Goal: Task Accomplishment & Management: Manage account settings

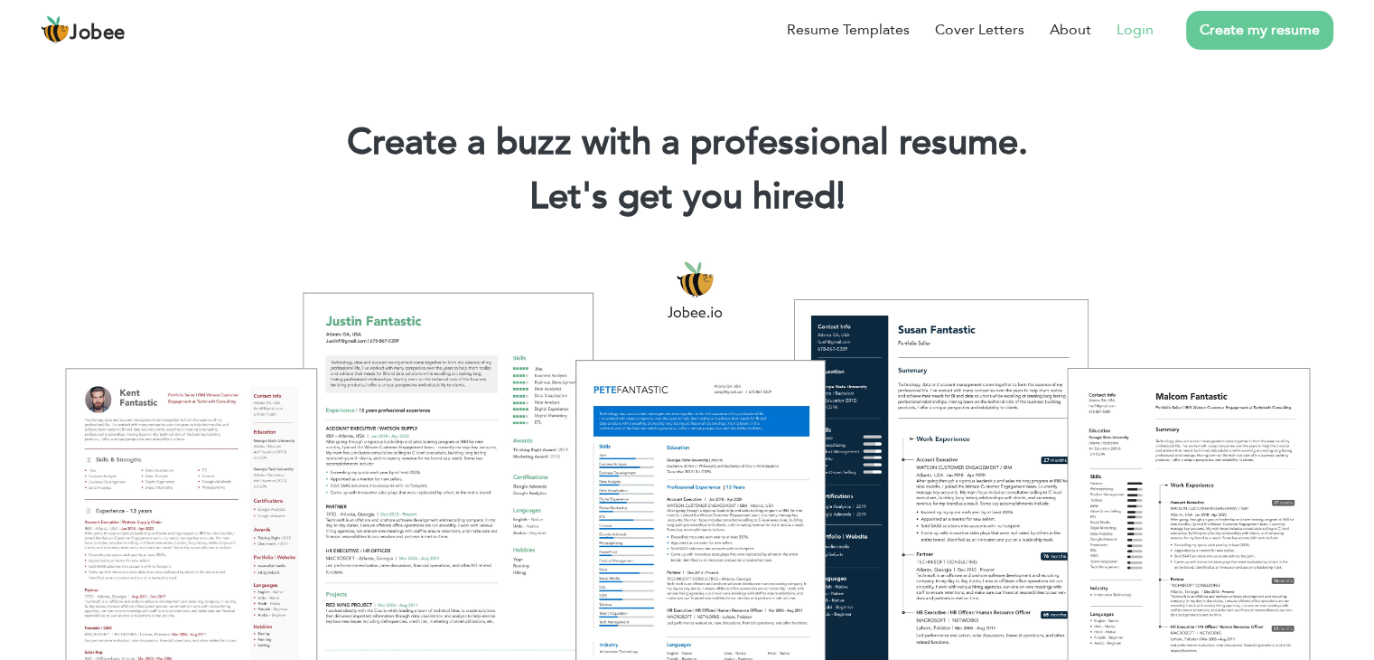
click at [1153, 33] on link "Login" at bounding box center [1135, 30] width 37 height 22
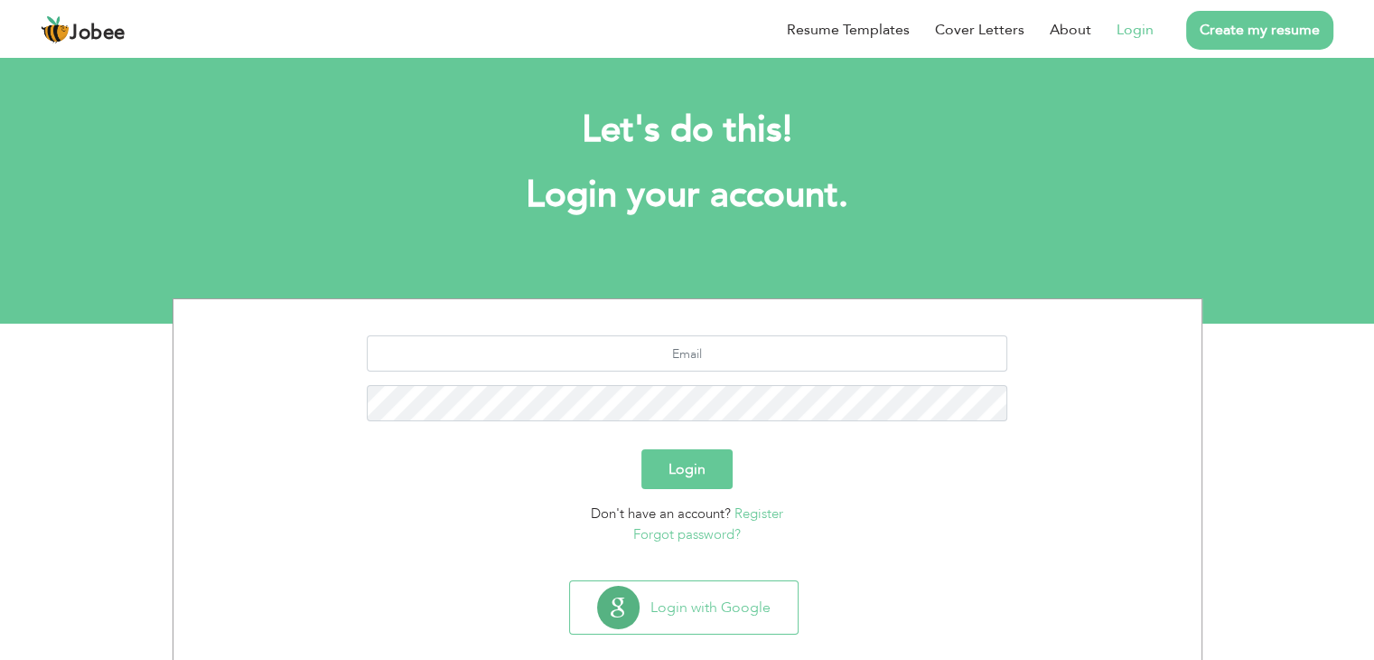
scroll to position [25, 0]
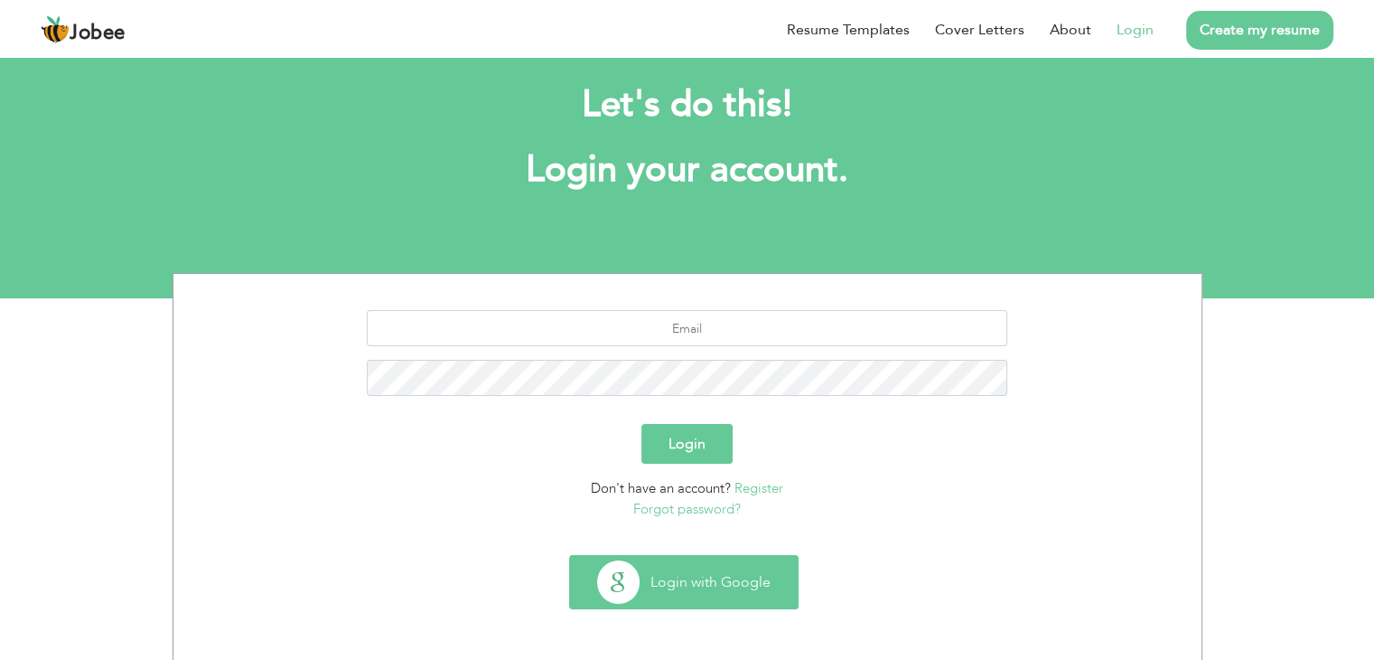
click at [672, 585] on button "Login with Google" at bounding box center [684, 582] width 228 height 52
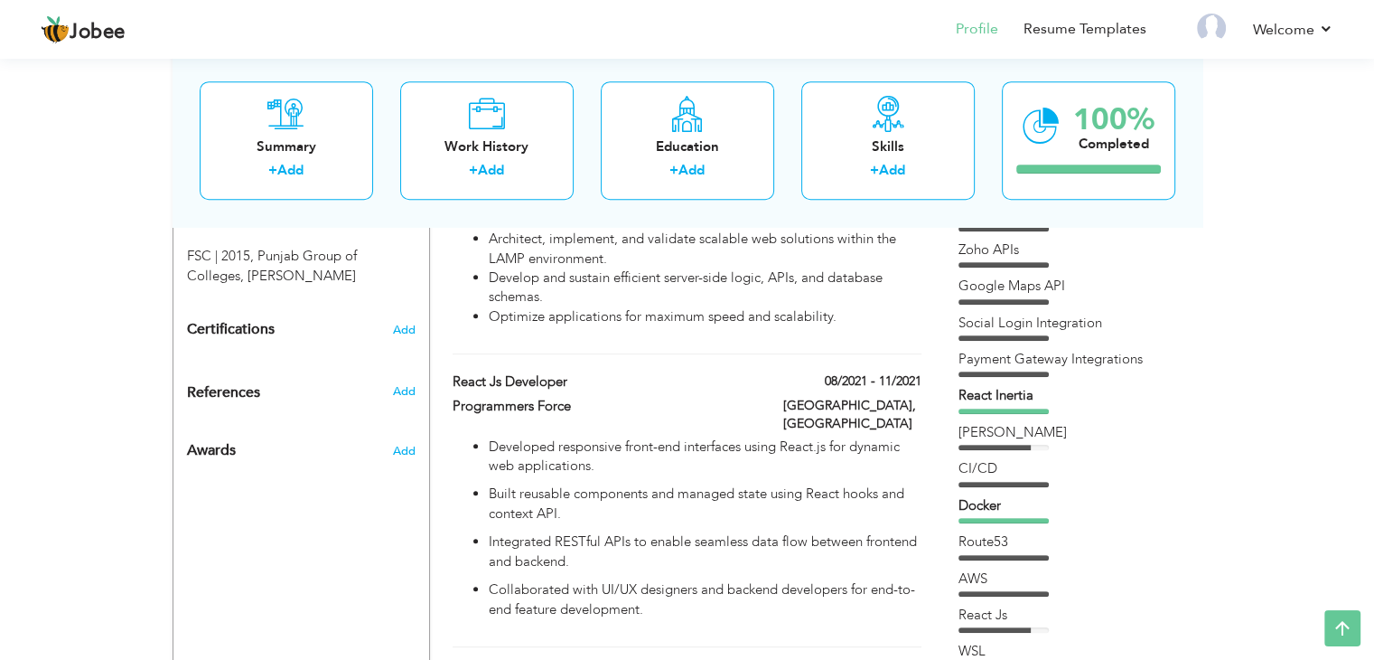
scroll to position [862, 0]
drag, startPoint x: 1034, startPoint y: 351, endPoint x: 1049, endPoint y: 268, distance: 84.4
click at [1049, 268] on div "Php [GEOGRAPHIC_DATA] MYSQL SQL Github S3" at bounding box center [1072, 307] width 226 height 867
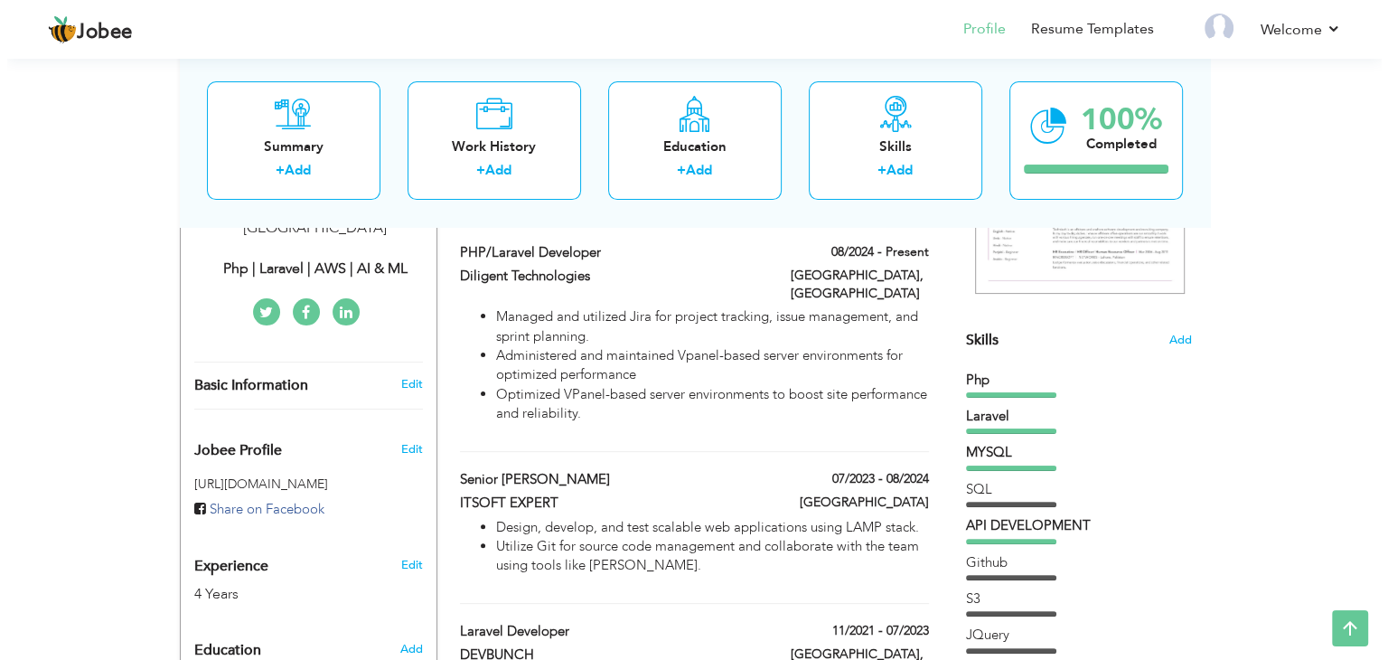
scroll to position [271, 0]
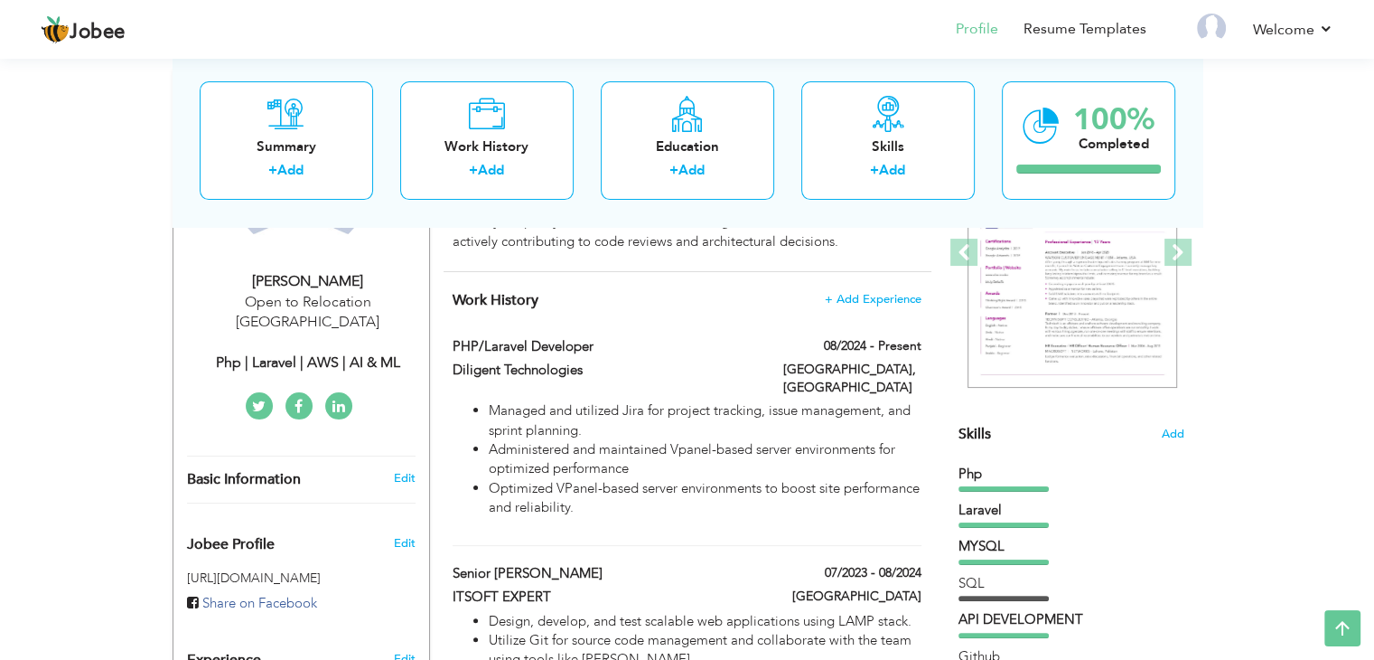
click at [1156, 429] on div "Skills Add" at bounding box center [1072, 257] width 226 height 375
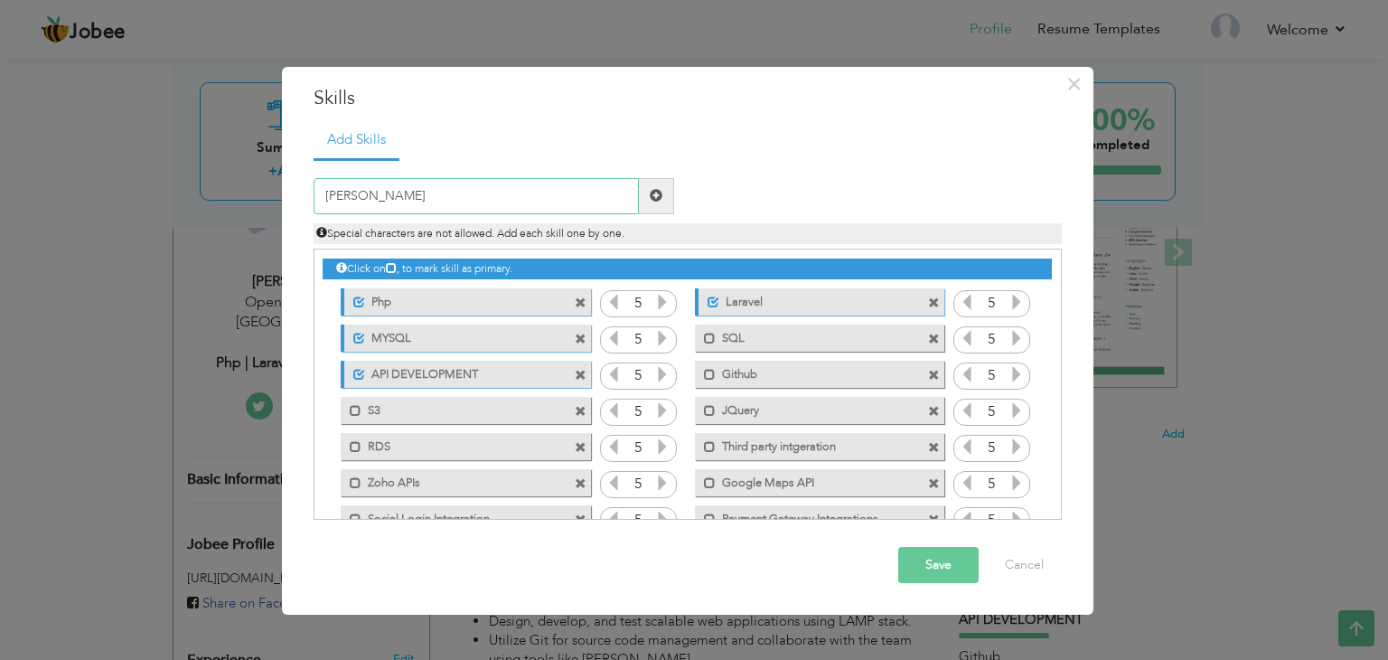
type input "[PERSON_NAME]"
click at [663, 188] on span at bounding box center [656, 196] width 35 height 36
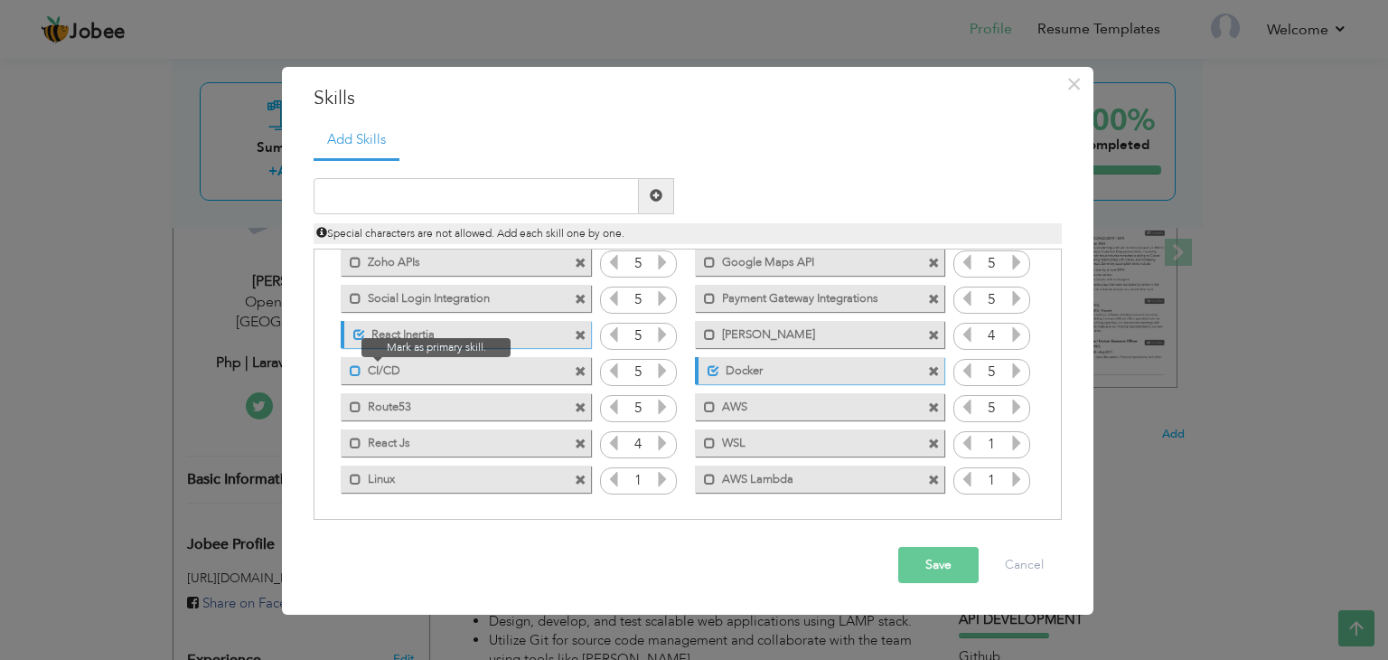
click at [354, 374] on span at bounding box center [356, 371] width 12 height 12
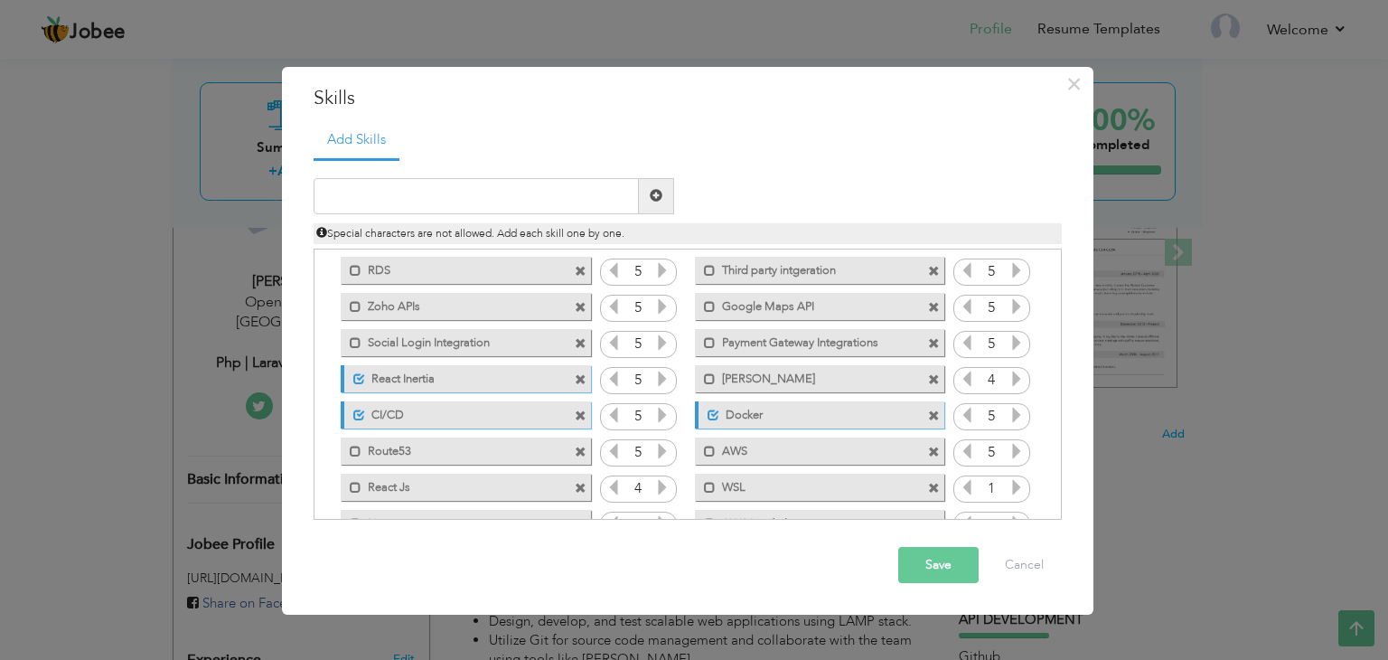
scroll to position [166, 0]
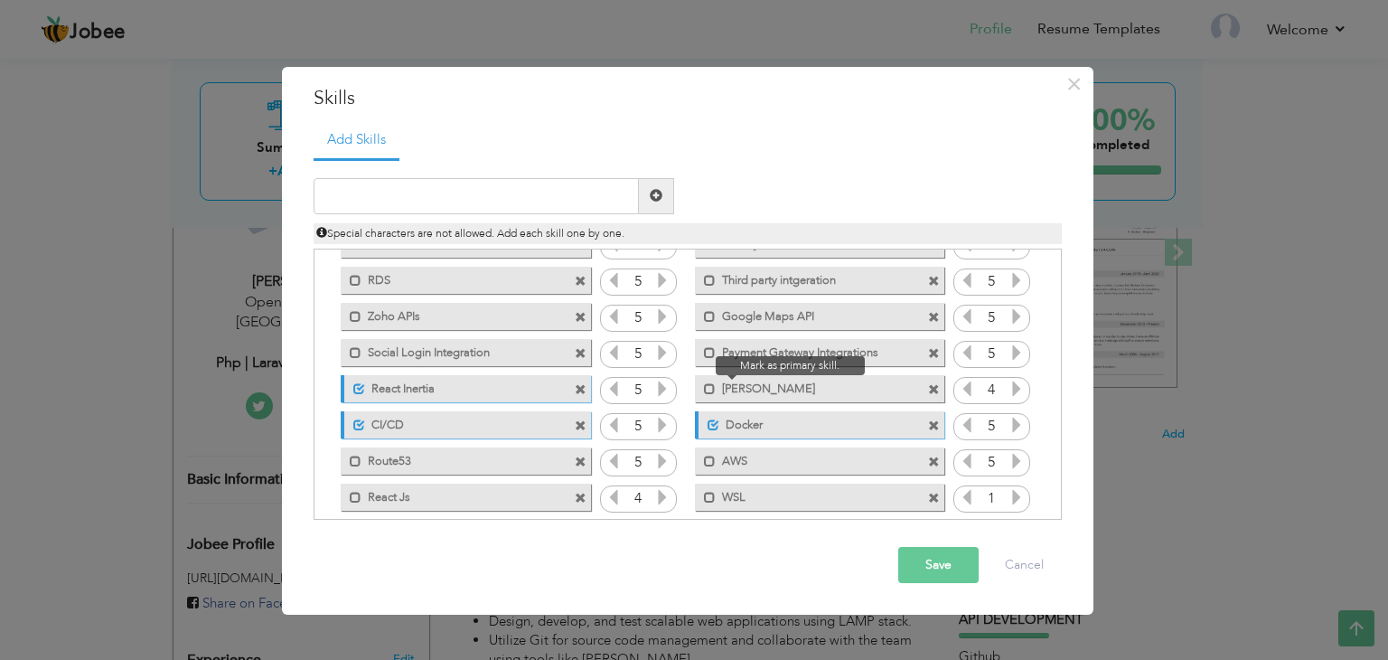
click at [697, 387] on span at bounding box center [705, 384] width 21 height 18
click at [709, 355] on span at bounding box center [710, 353] width 12 height 12
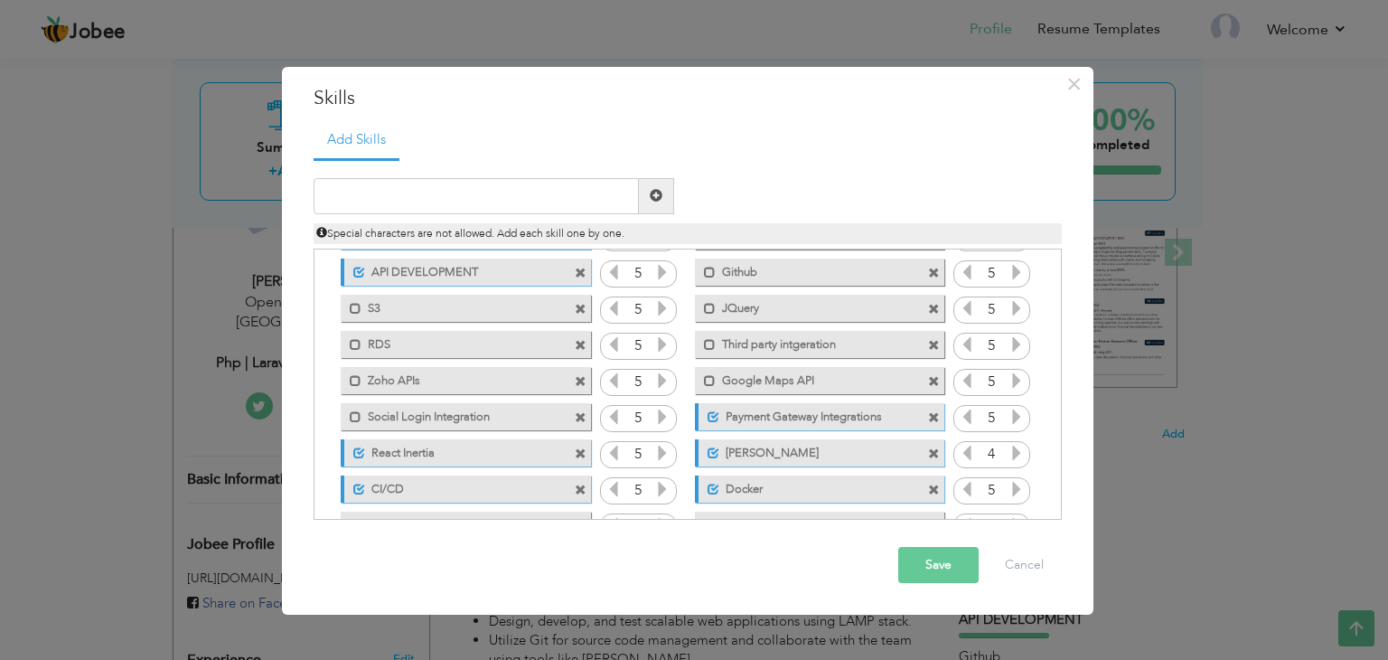
scroll to position [101, 0]
click at [708, 344] on span at bounding box center [710, 346] width 12 height 12
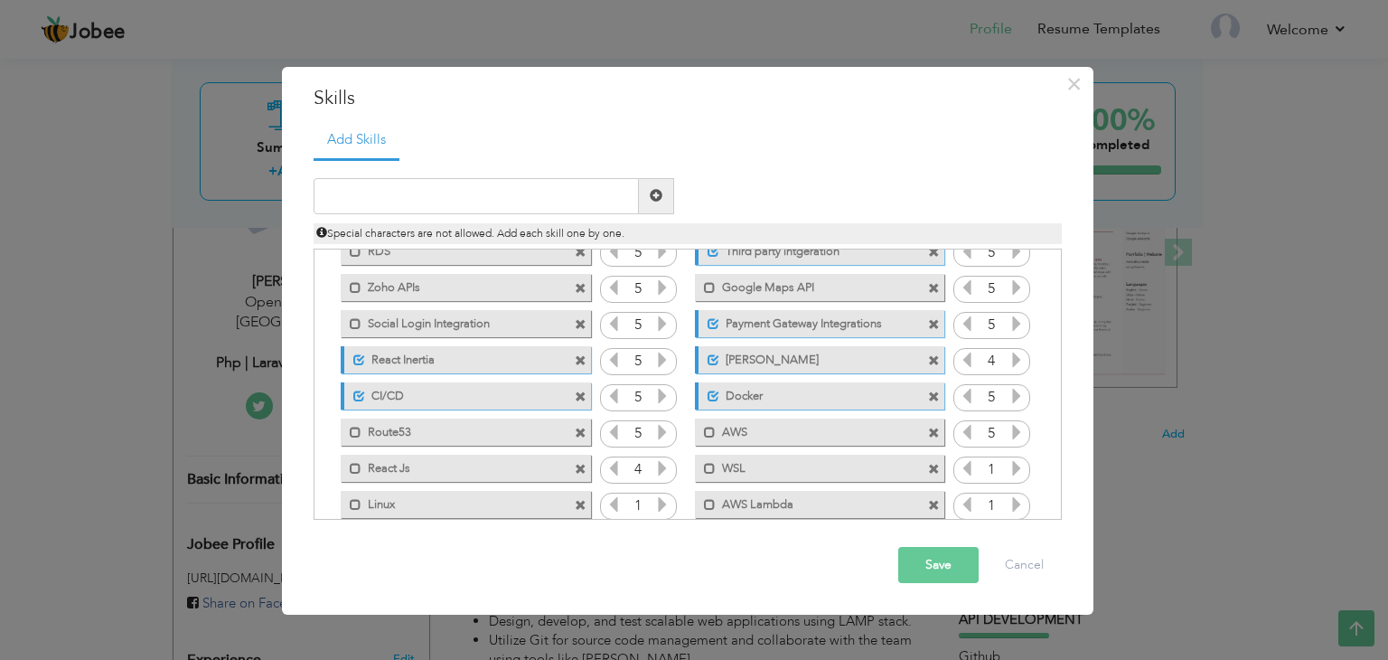
scroll to position [220, 0]
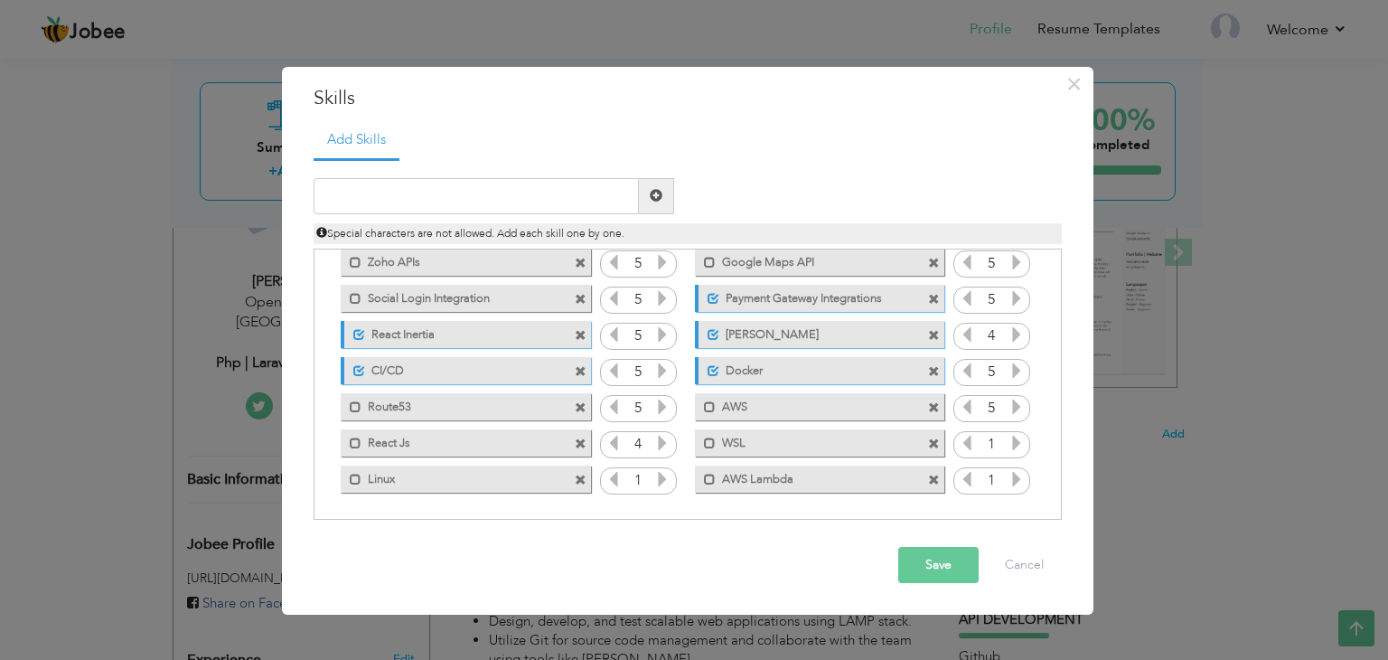
click at [936, 572] on button "Save" at bounding box center [938, 565] width 80 height 36
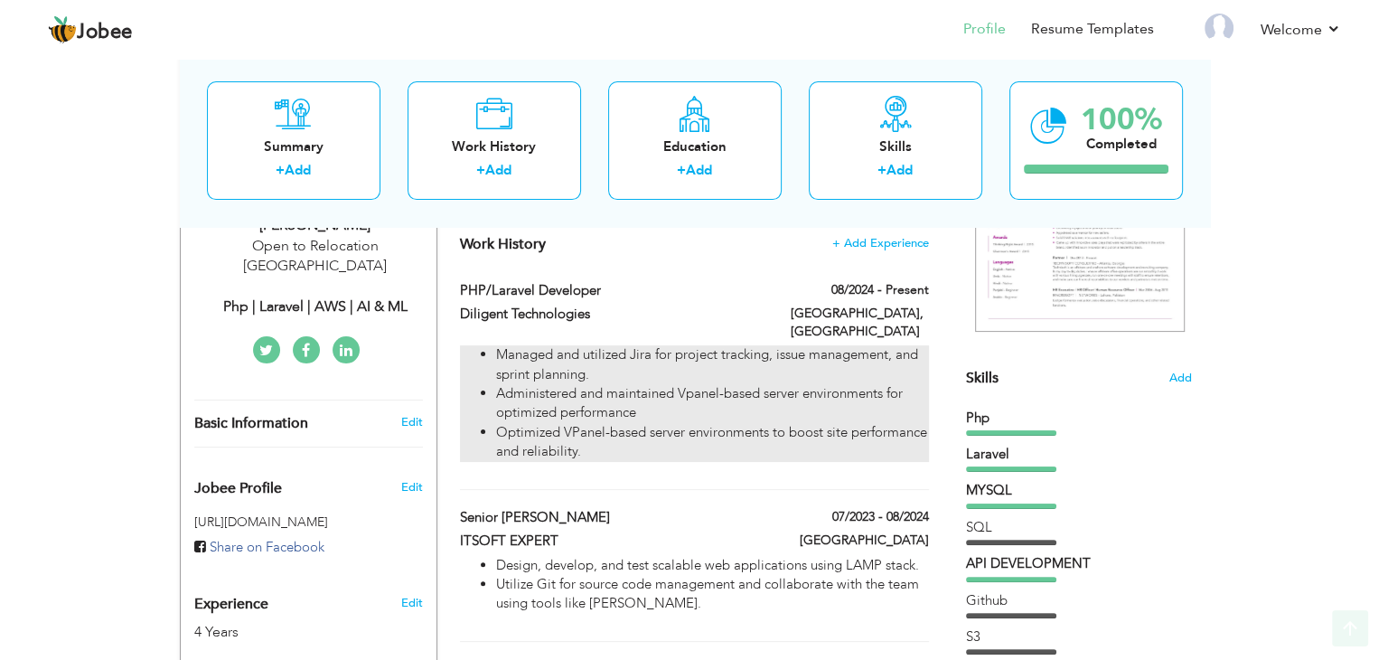
scroll to position [379, 0]
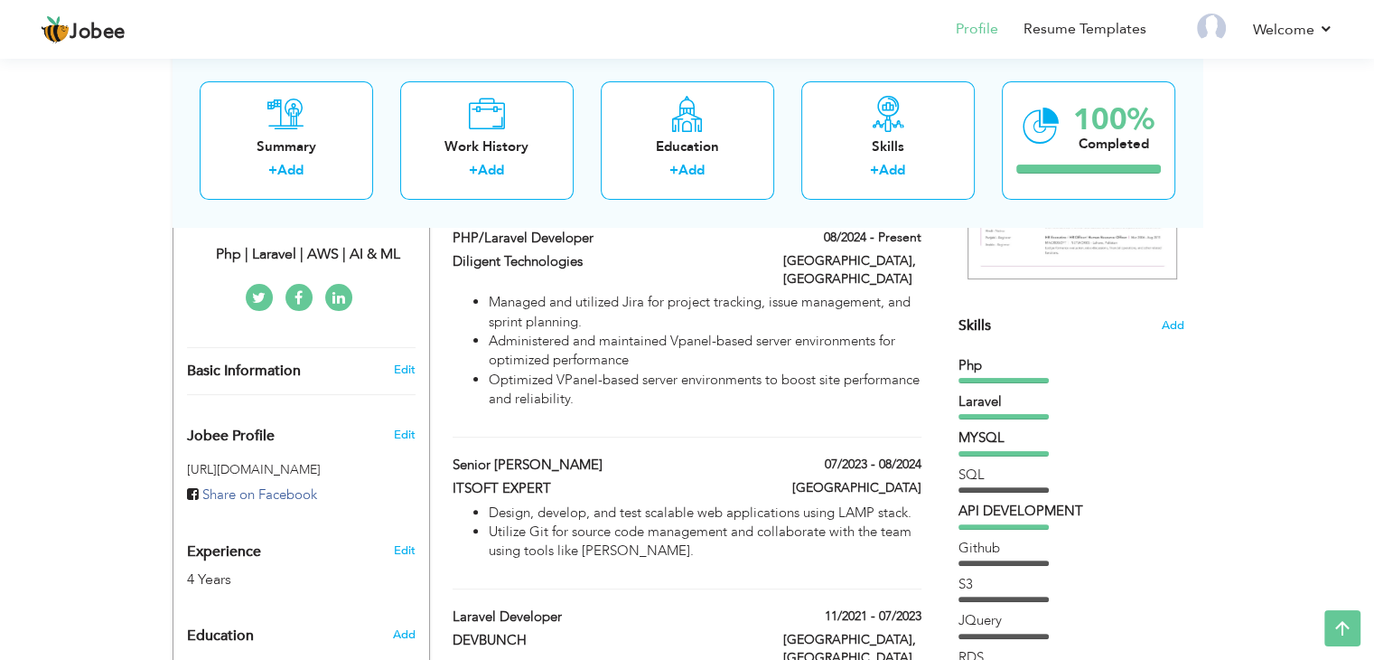
click at [393, 542] on h3 "Edit" at bounding box center [404, 550] width 22 height 16
type input "Asim"
type input "Javed"
type input "[PHONE_NUMBER]"
select select "number:166"
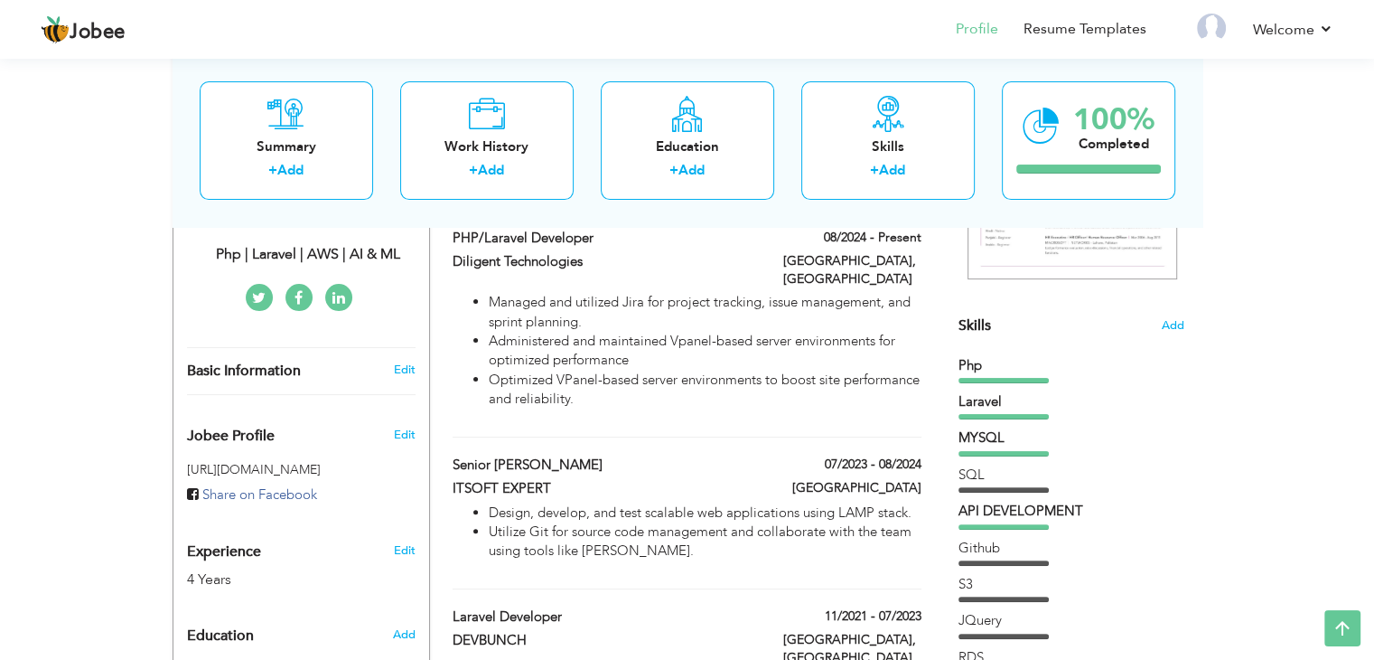
type input "Open to Relocation"
select select "number:6"
type input "Php | Laravel | AWS | AI & ML"
type input "[URL][DOMAIN_NAME][PERSON_NAME]"
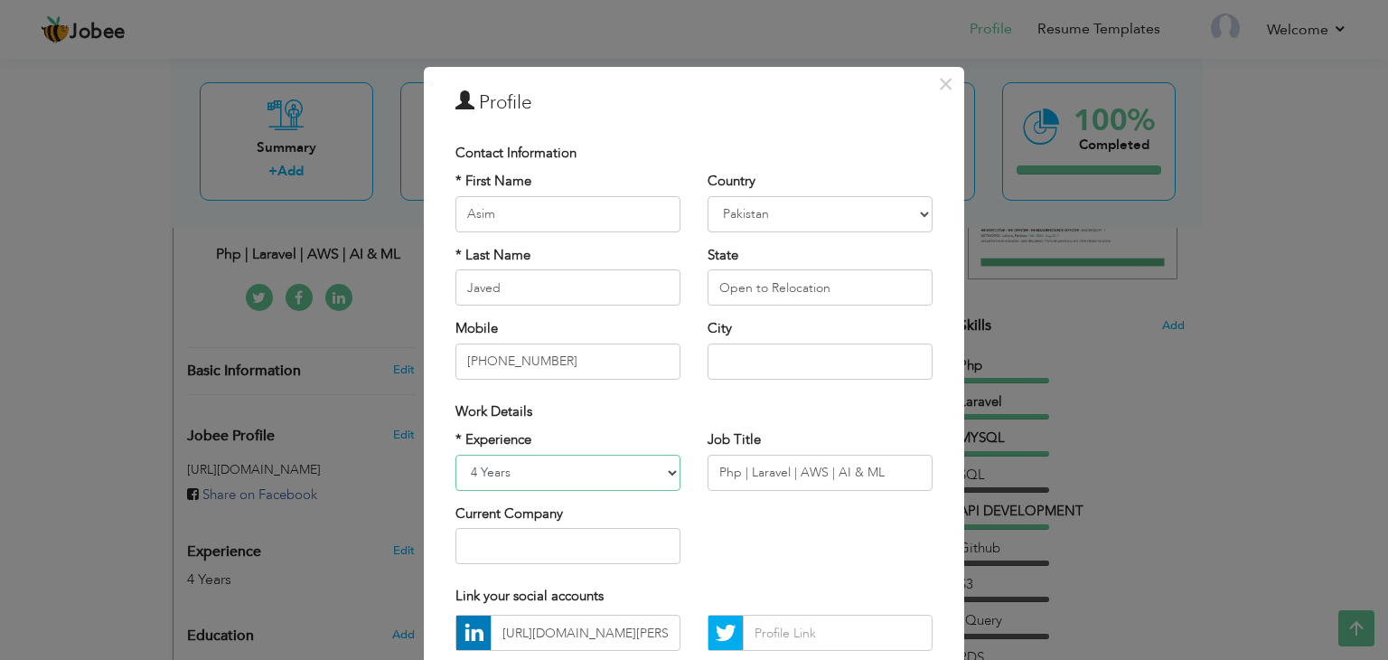
click at [533, 481] on select "Entry Level Less than 1 Year 1 Year 2 Years 3 Years 4 Years 5 Years 6 Years 7 Y…" at bounding box center [567, 472] width 225 height 36
select select "number:7"
click at [455, 454] on select "Entry Level Less than 1 Year 1 Year 2 Years 3 Years 4 Years 5 Years 6 Years 7 Y…" at bounding box center [567, 472] width 225 height 36
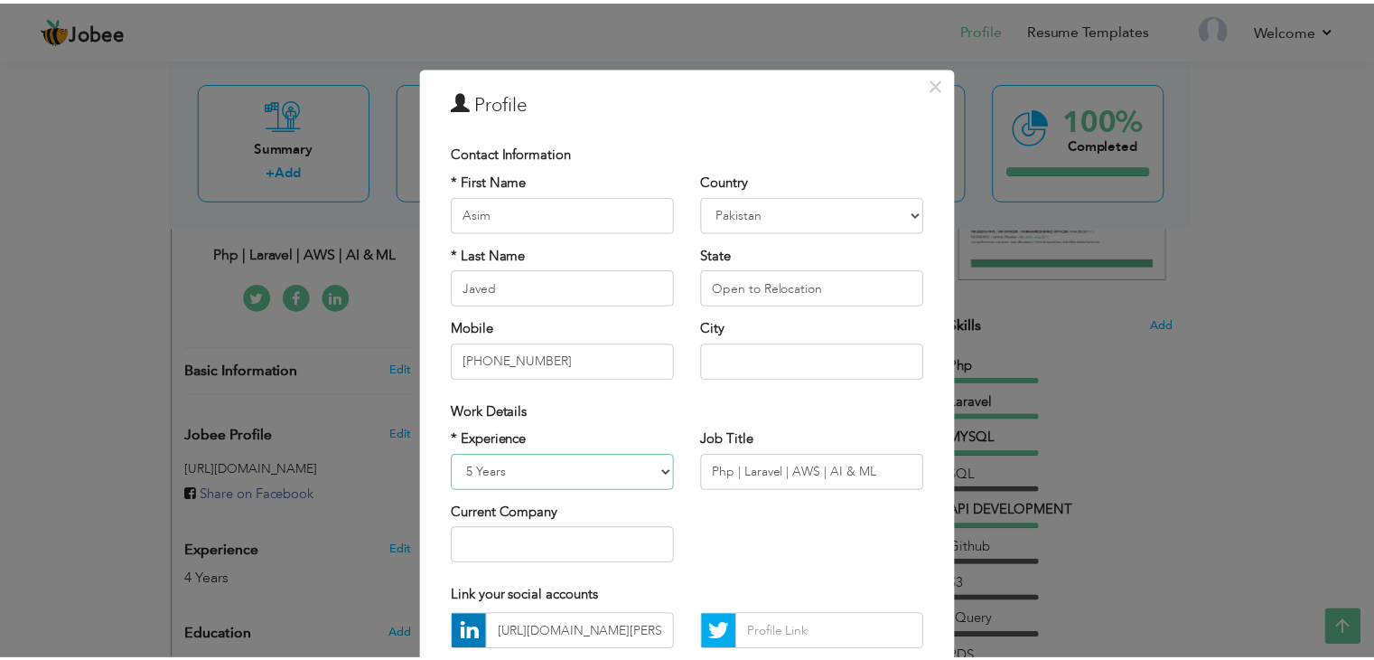
scroll to position [164, 0]
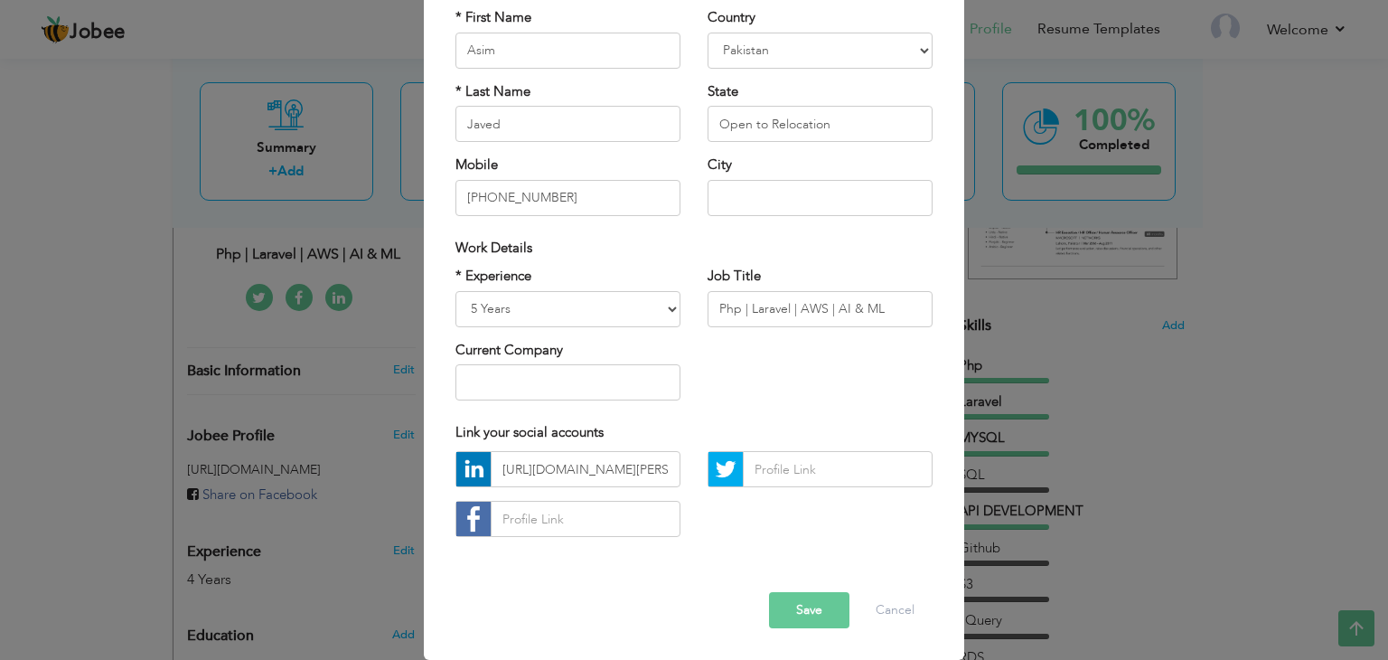
click at [814, 604] on button "Save" at bounding box center [809, 610] width 80 height 36
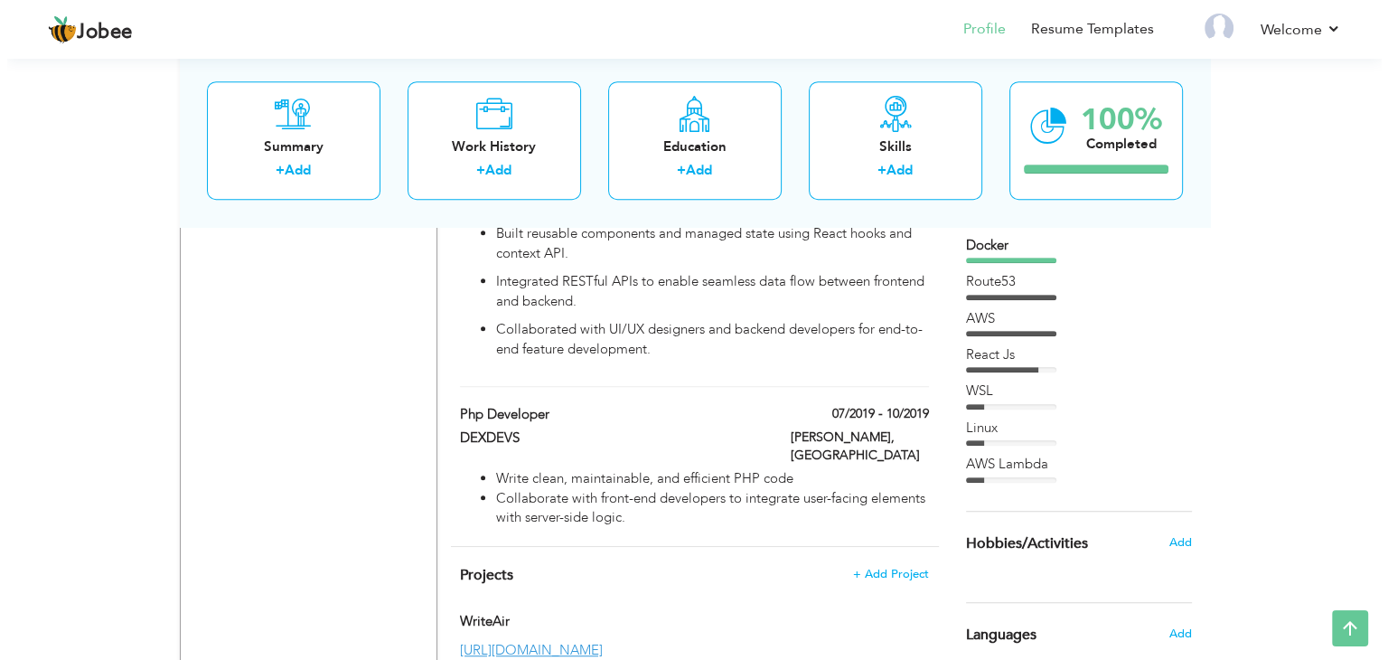
scroll to position [1081, 0]
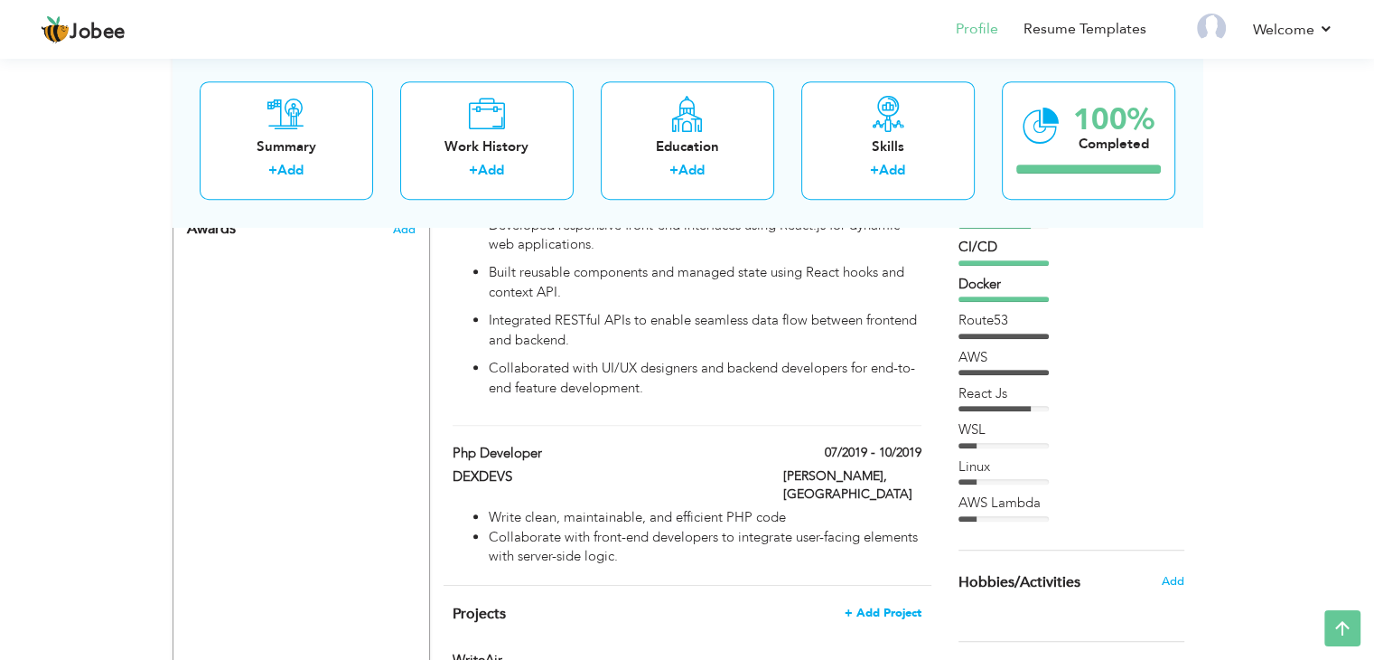
click at [889, 606] on span "+ Add Project" at bounding box center [883, 612] width 77 height 13
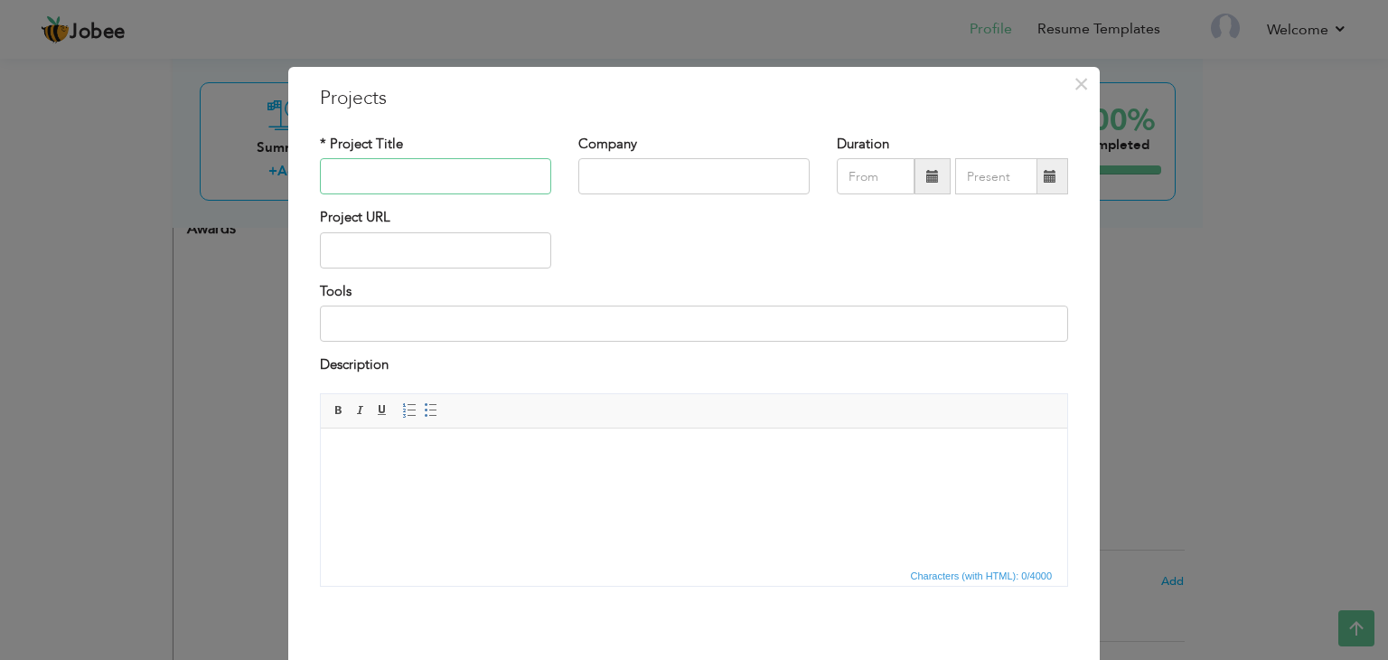
paste input "[URL][DOMAIN_NAME]"
type input "v"
paste input "[URL][DOMAIN_NAME]"
type input "tjara"
click at [441, 266] on input "text" at bounding box center [435, 250] width 231 height 36
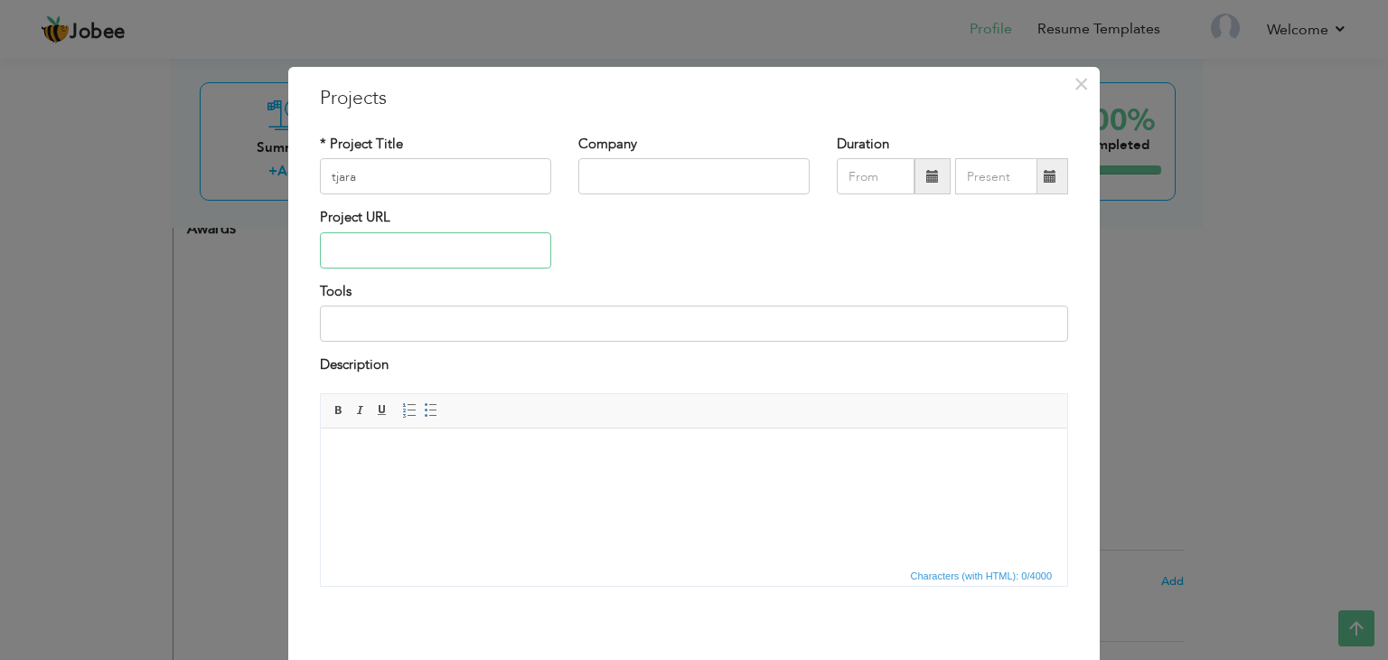
paste input "[URL][DOMAIN_NAME]"
type input "[URL][DOMAIN_NAME]"
click at [538, 316] on input at bounding box center [694, 323] width 748 height 36
type input "Laravel, React Js"
click at [507, 233] on input "[URL][DOMAIN_NAME]" at bounding box center [435, 250] width 231 height 36
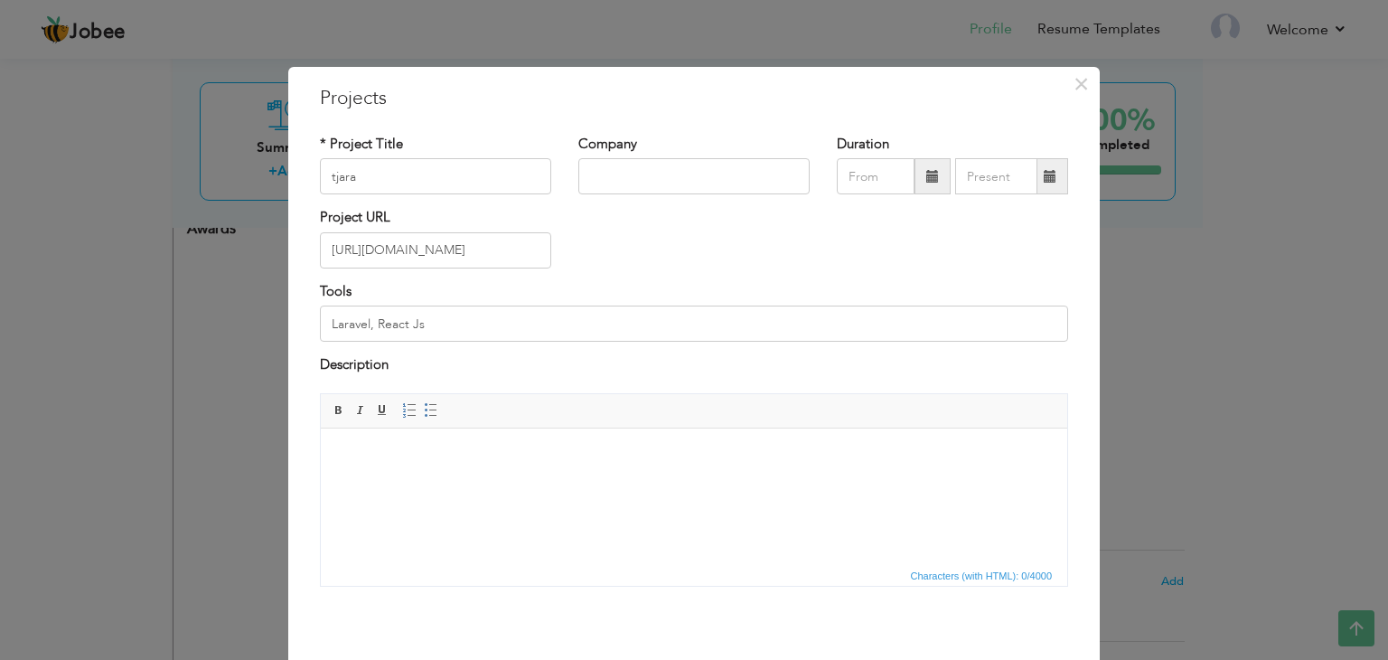
click at [506, 482] on html at bounding box center [694, 454] width 746 height 55
click at [412, 454] on body "B2B/B2C trading and auction website serving [GEOGRAPHIC_DATA] and beyond." at bounding box center [694, 454] width 710 height 19
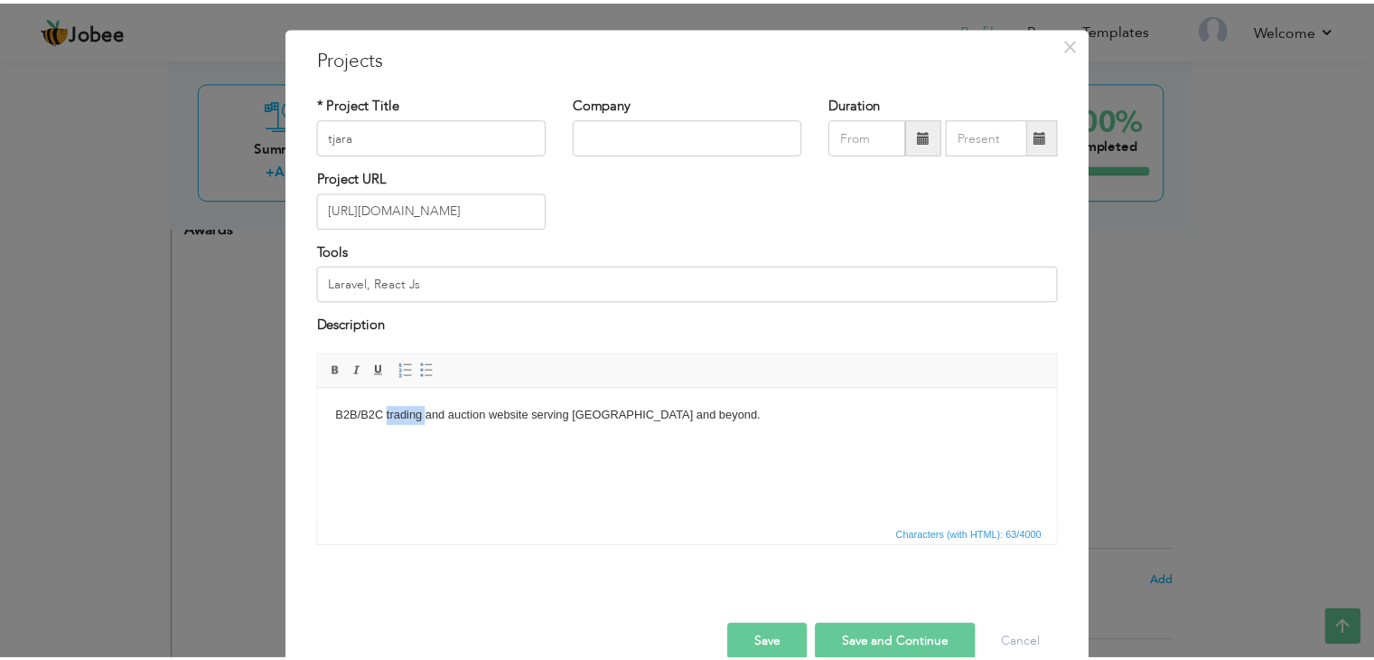
scroll to position [72, 0]
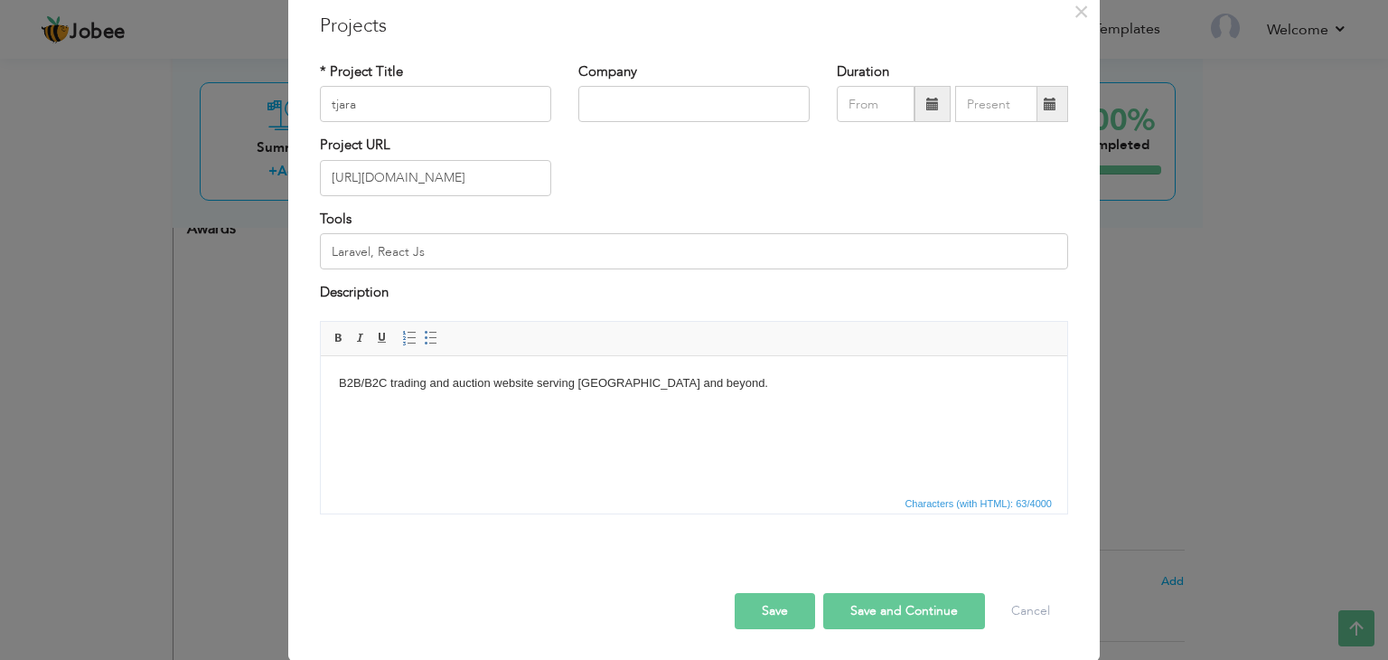
click at [622, 410] on html "B2B/B2C trading and auction website serving [GEOGRAPHIC_DATA] and beyond." at bounding box center [694, 382] width 746 height 55
click at [407, 382] on body "B2B/B2C trading and auction website serving [GEOGRAPHIC_DATA] and beyond." at bounding box center [694, 382] width 710 height 19
click at [455, 409] on html at bounding box center [694, 382] width 746 height 55
click at [337, 428] on html "B2B/B2C E-commerce & Auction Platform – [GEOGRAPHIC_DATA] ​​​​​​​ Skills: React…" at bounding box center [694, 422] width 746 height 135
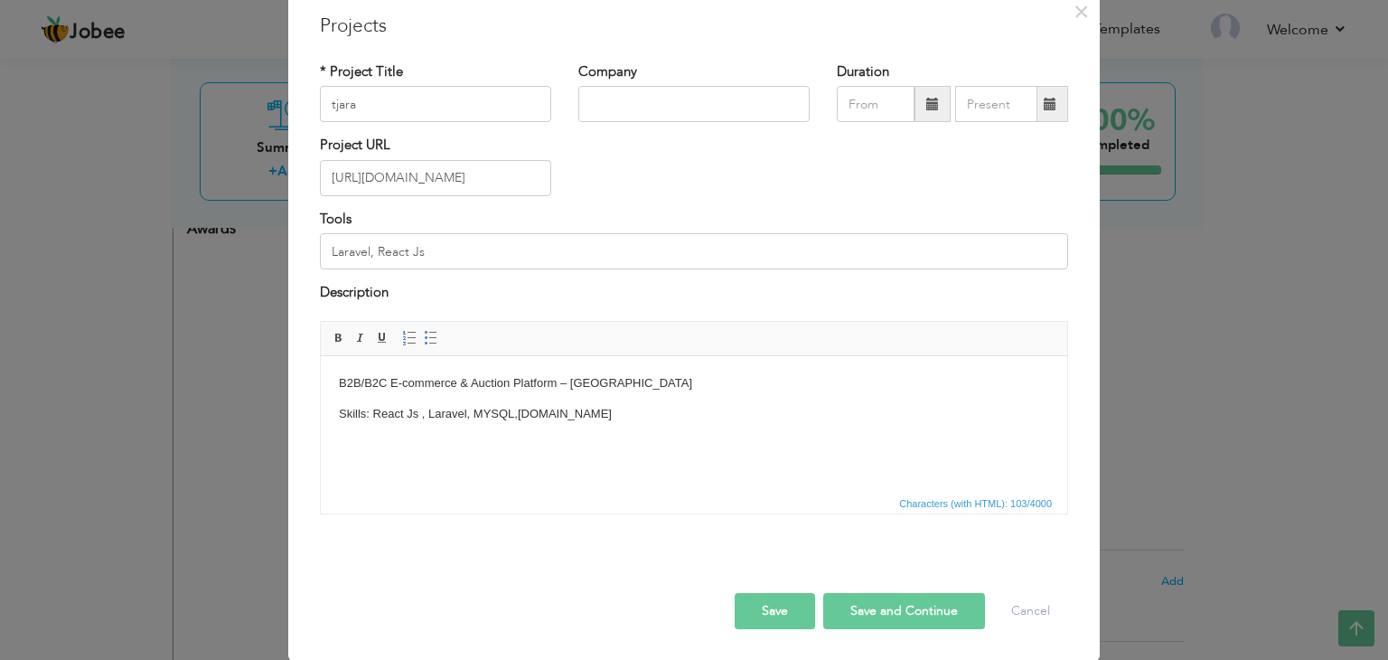
click at [535, 414] on p "Skills: React Js , Laravel, MYSQL,[DOMAIN_NAME]" at bounding box center [694, 413] width 710 height 19
click at [599, 233] on input "Laravel, React Js" at bounding box center [694, 251] width 748 height 36
click at [800, 596] on button "Save" at bounding box center [775, 611] width 80 height 36
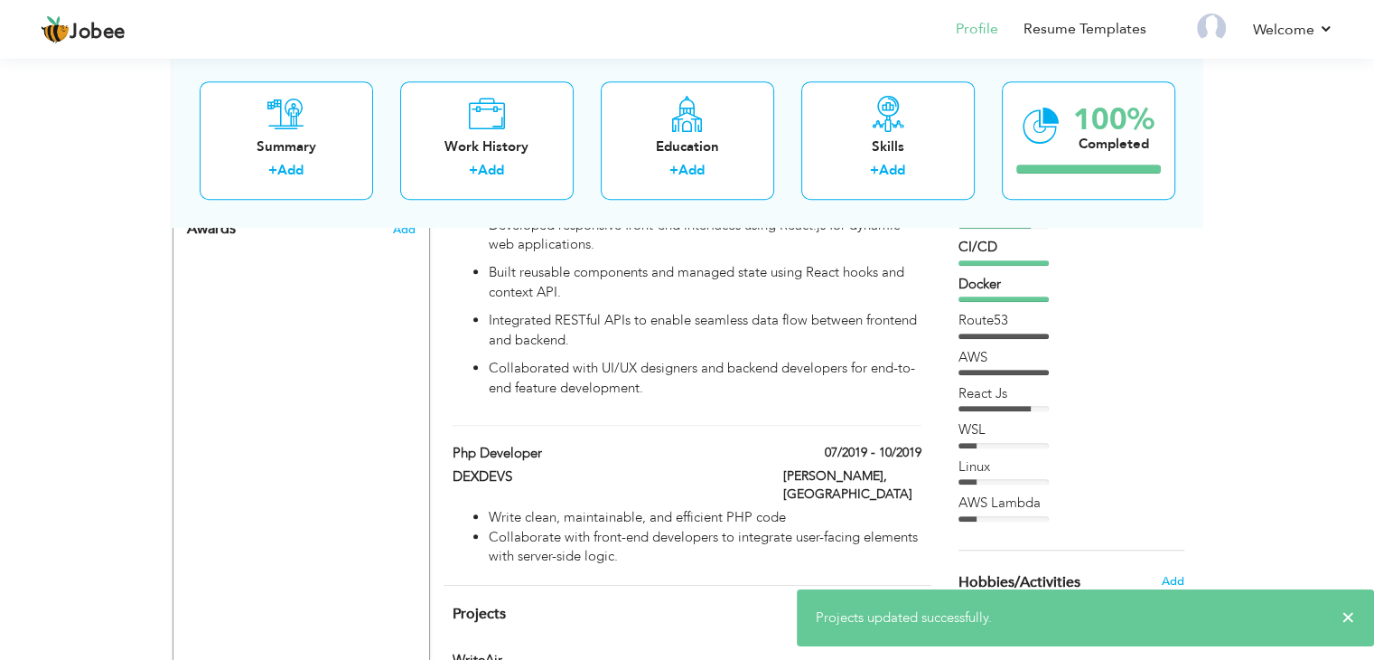
click at [1138, 364] on div "AWS" at bounding box center [1072, 357] width 226 height 19
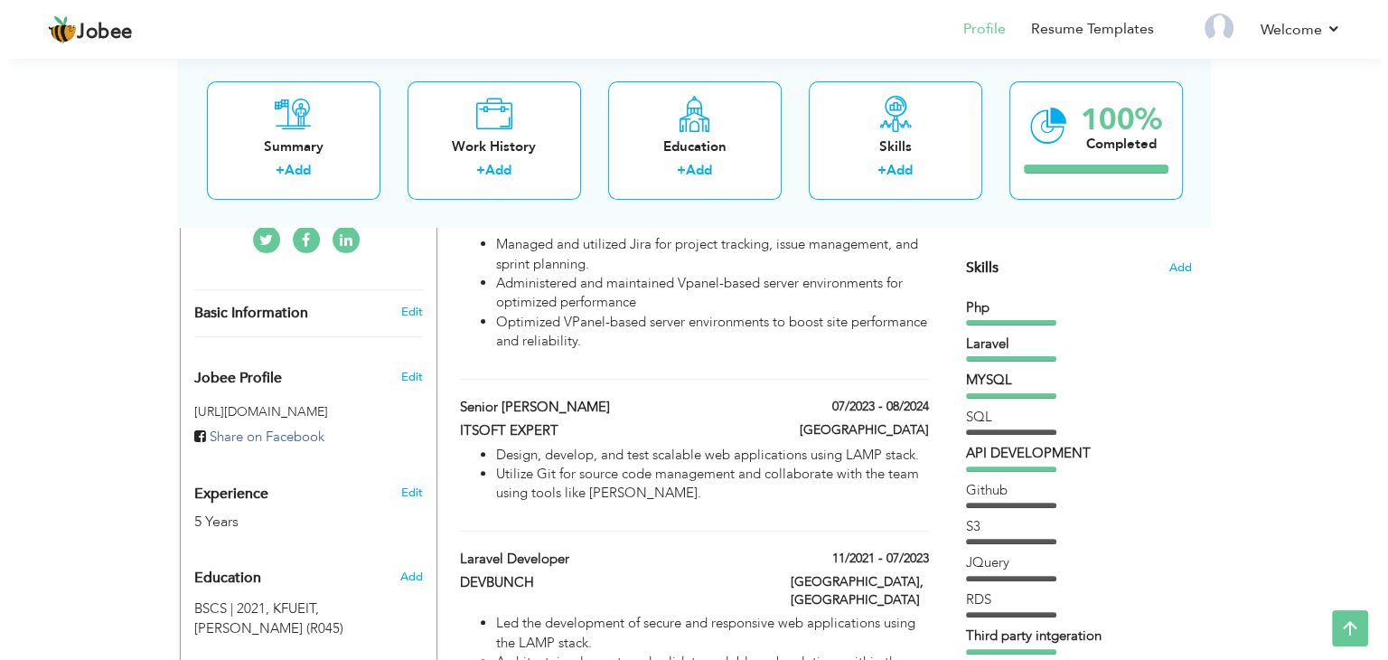
scroll to position [0, 0]
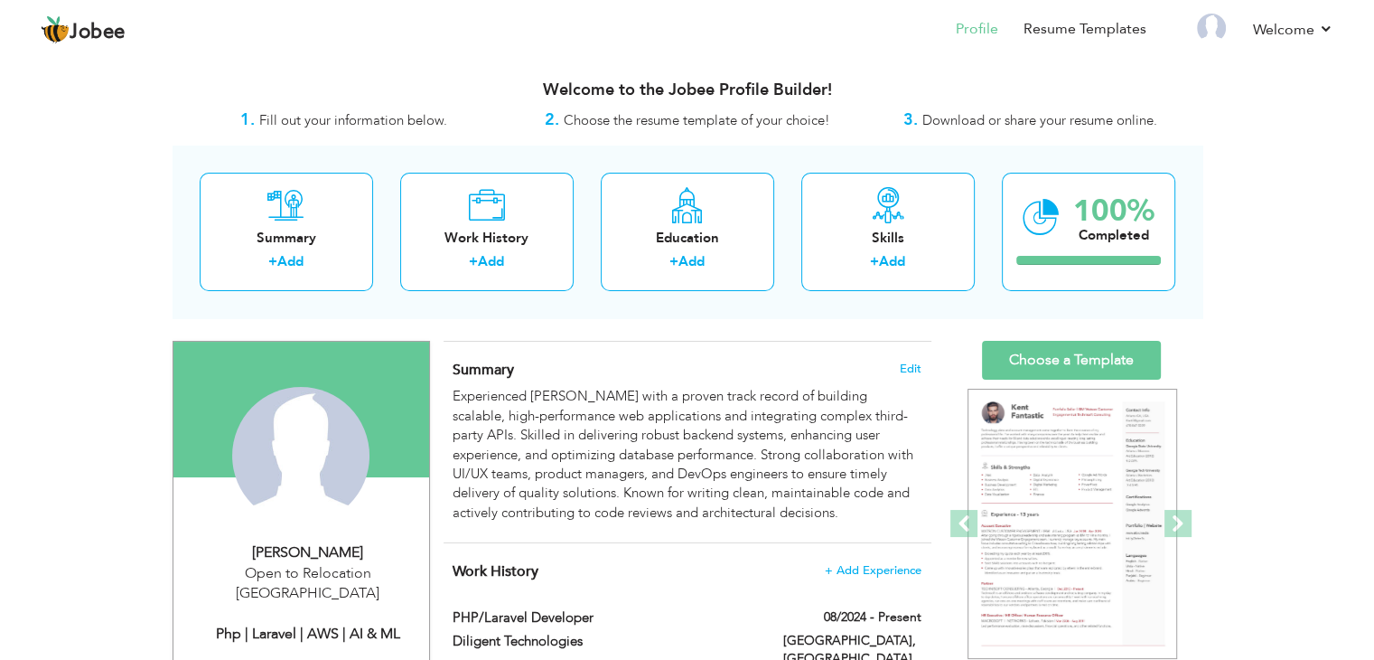
click at [267, 623] on div "Php | Laravel | AWS | AI & ML" at bounding box center [308, 633] width 242 height 21
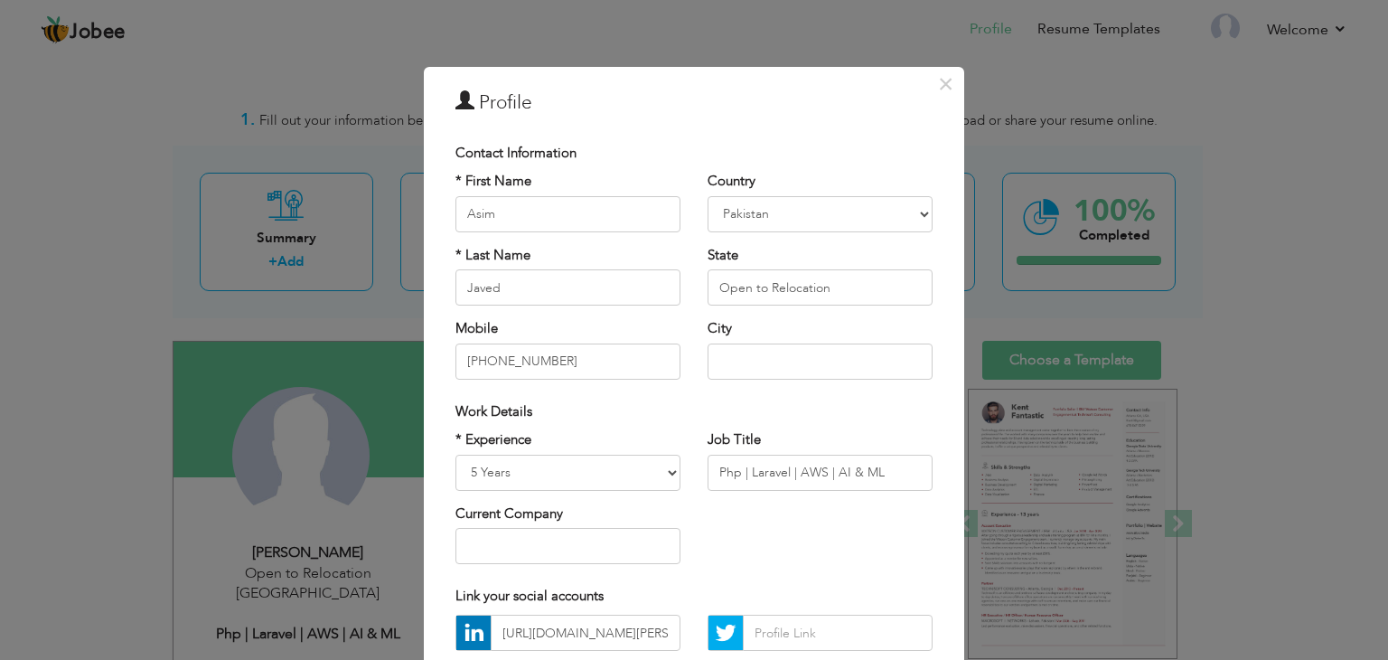
click at [69, 468] on div "× Profile Contact Information * First Name Asim * Last Name Javed U.K" at bounding box center [694, 330] width 1388 height 660
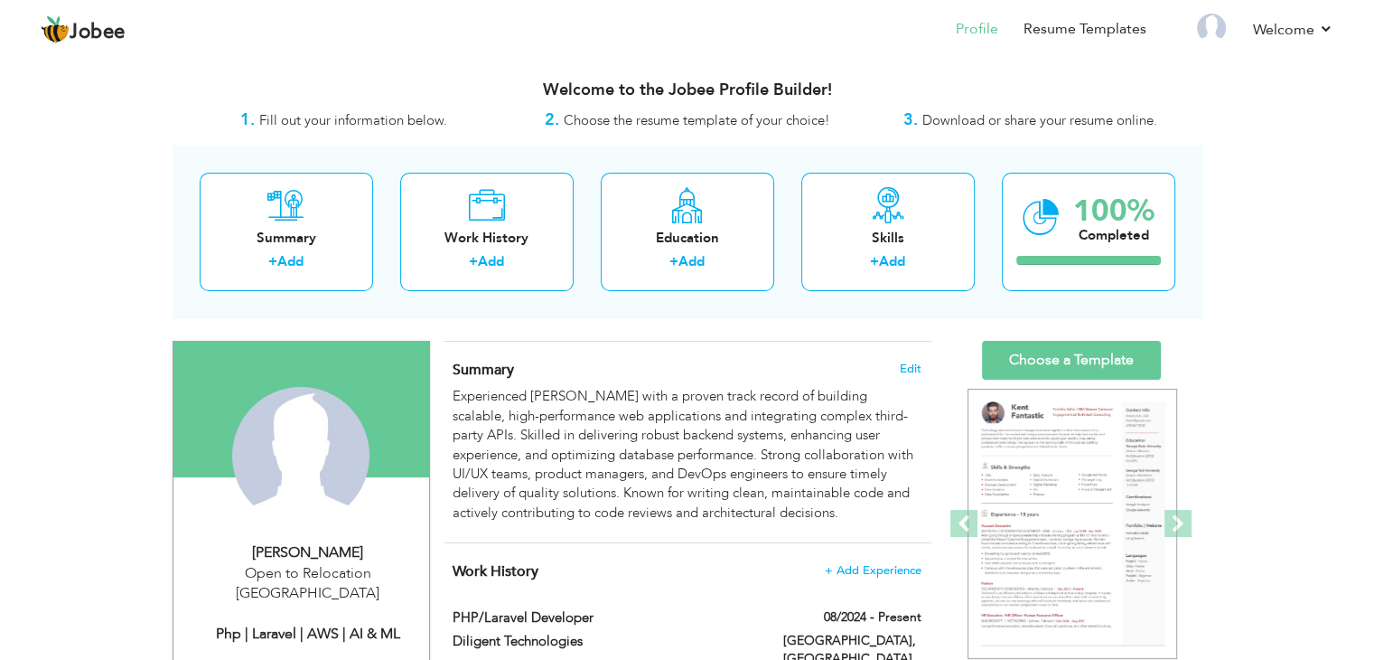
click at [343, 623] on div "Php | Laravel | AWS | AI & ML" at bounding box center [308, 633] width 242 height 21
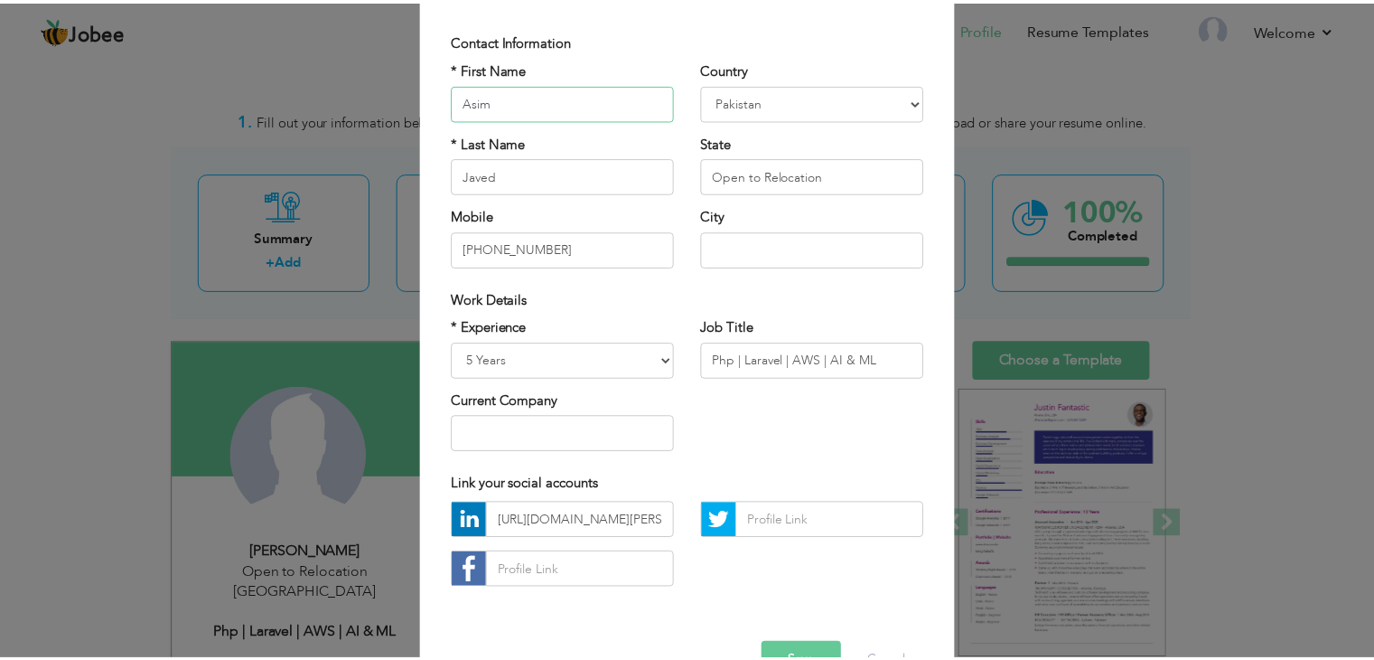
scroll to position [164, 0]
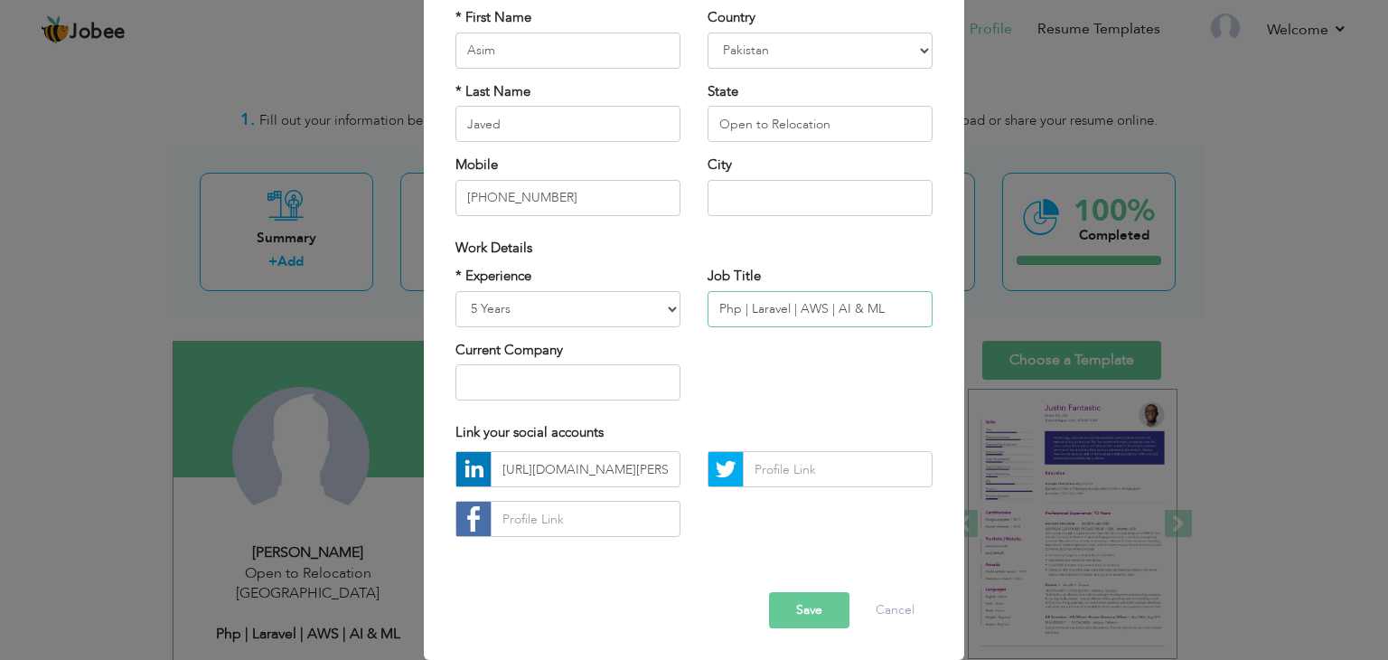
click at [796, 308] on input "Php | Laravel | AWS | AI & ML" at bounding box center [819, 309] width 225 height 36
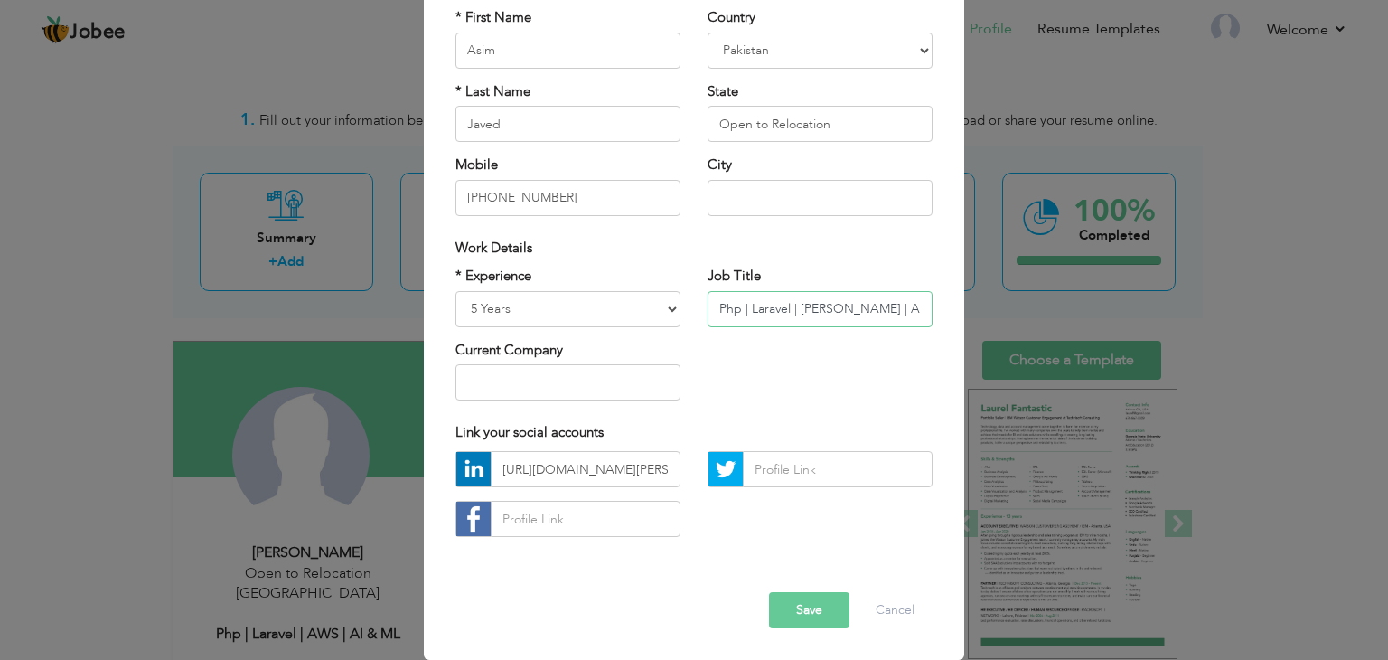
type input "Php | Laravel | [PERSON_NAME] | AI & ML"
click at [796, 608] on button "Save" at bounding box center [809, 610] width 80 height 36
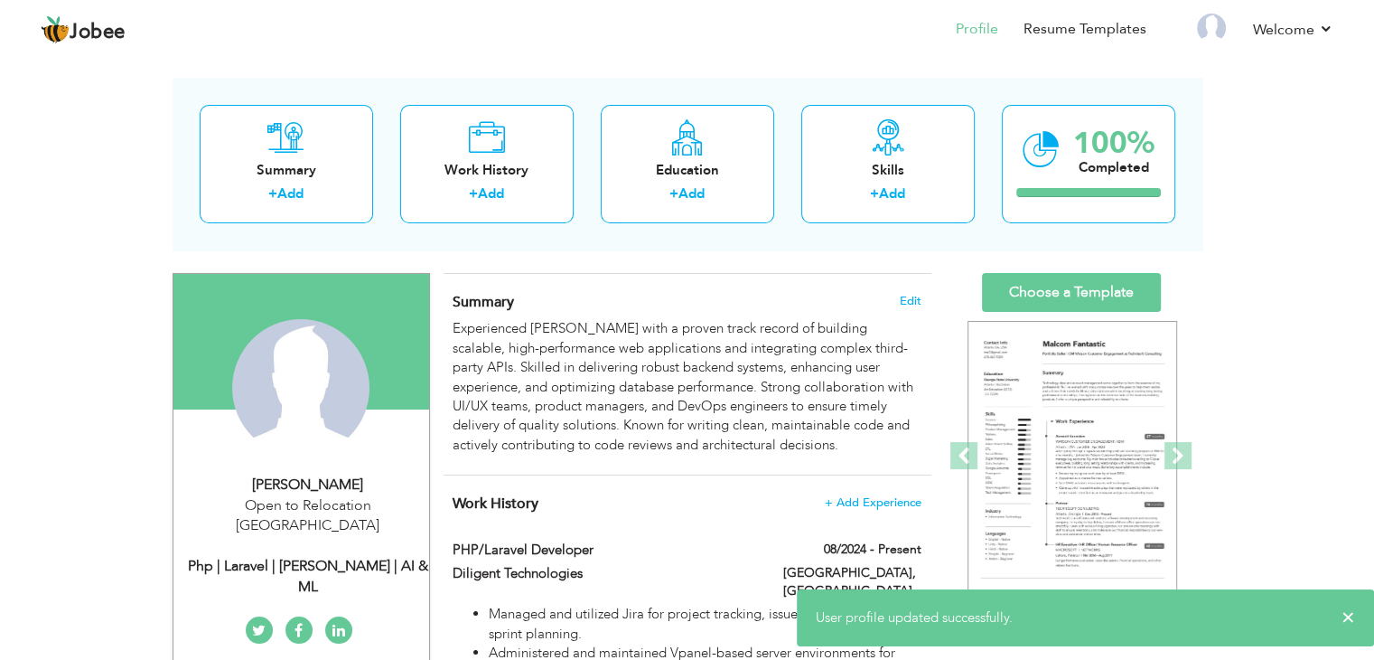
scroll to position [74, 0]
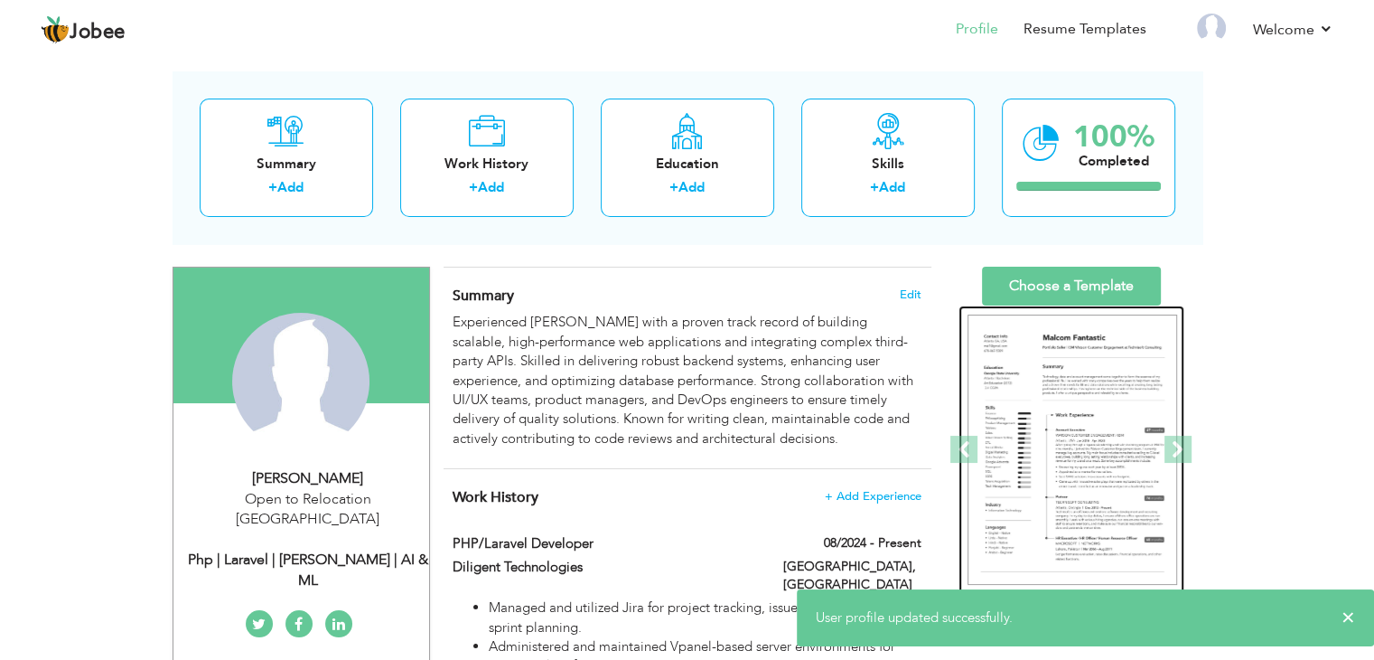
click at [1077, 391] on img at bounding box center [1073, 449] width 210 height 271
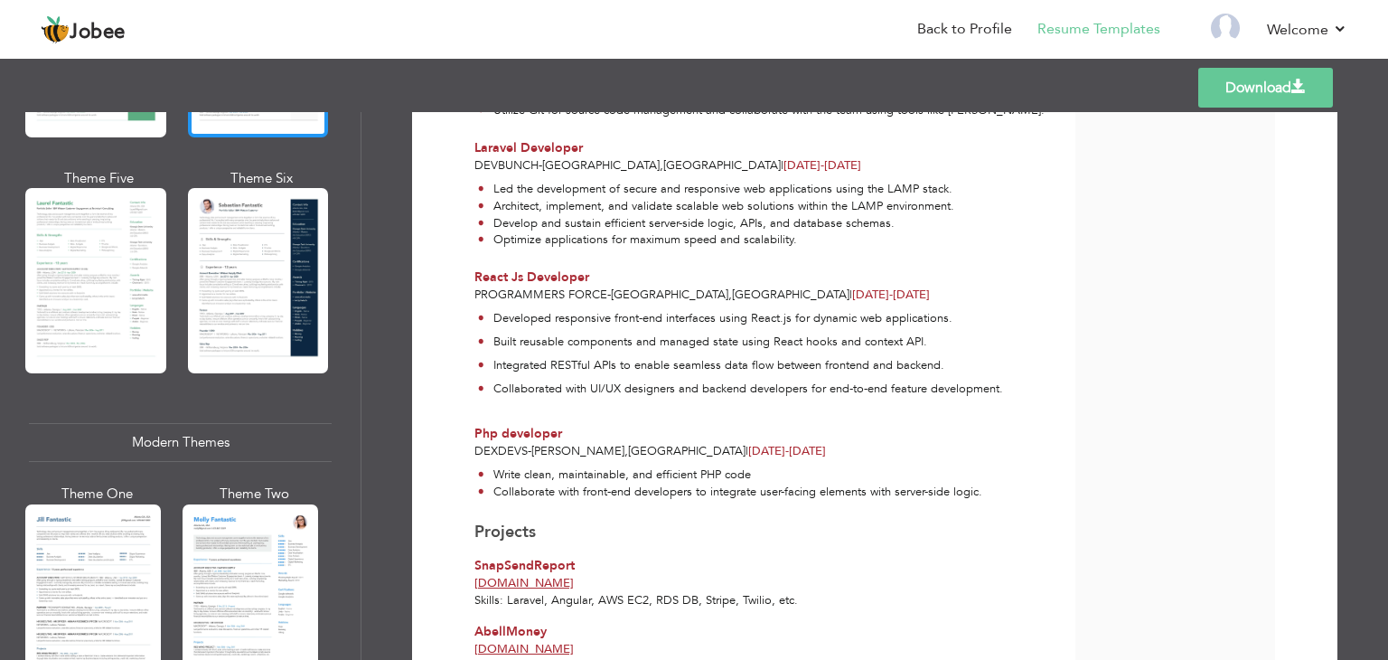
scroll to position [524, 0]
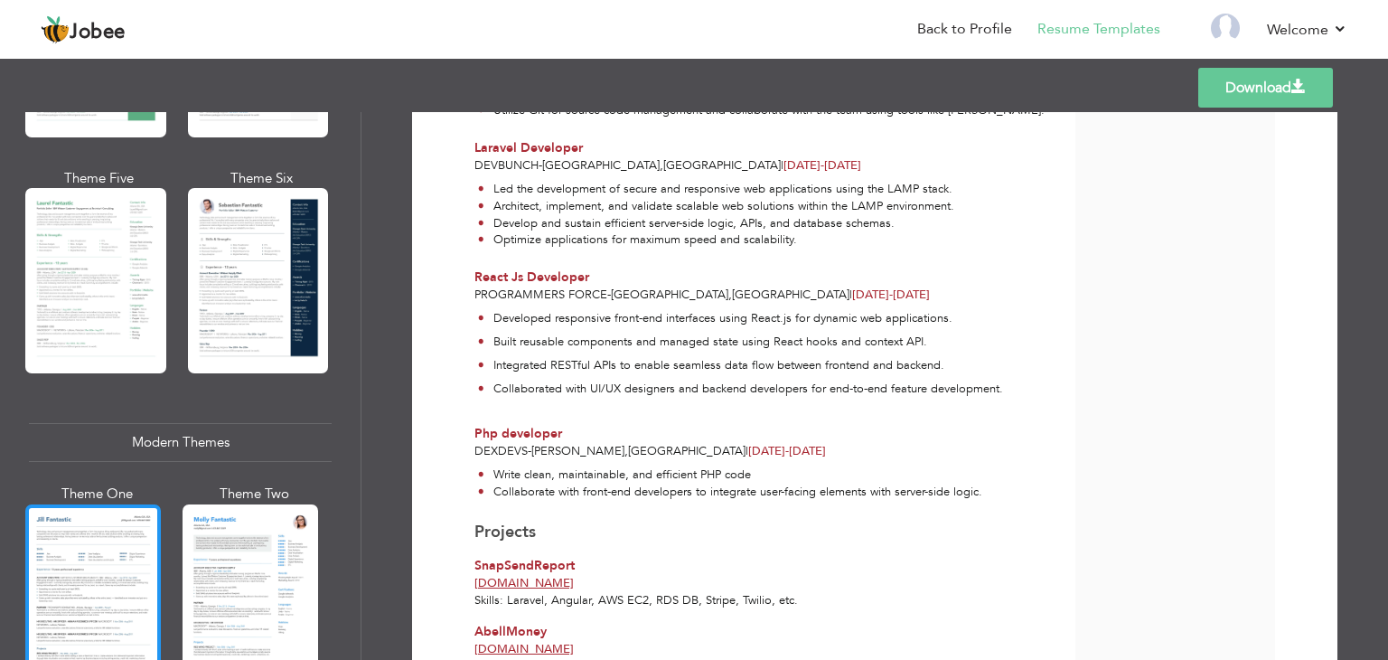
click at [100, 567] on div at bounding box center [93, 593] width 136 height 179
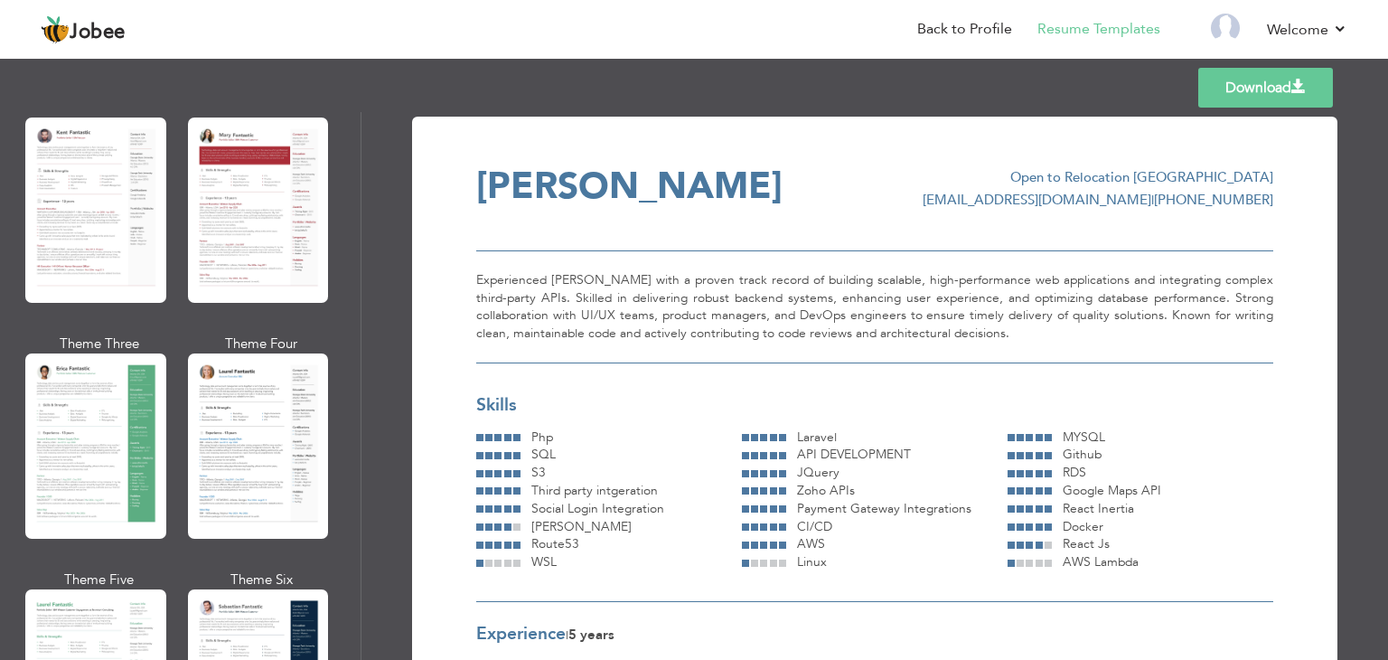
scroll to position [101, 0]
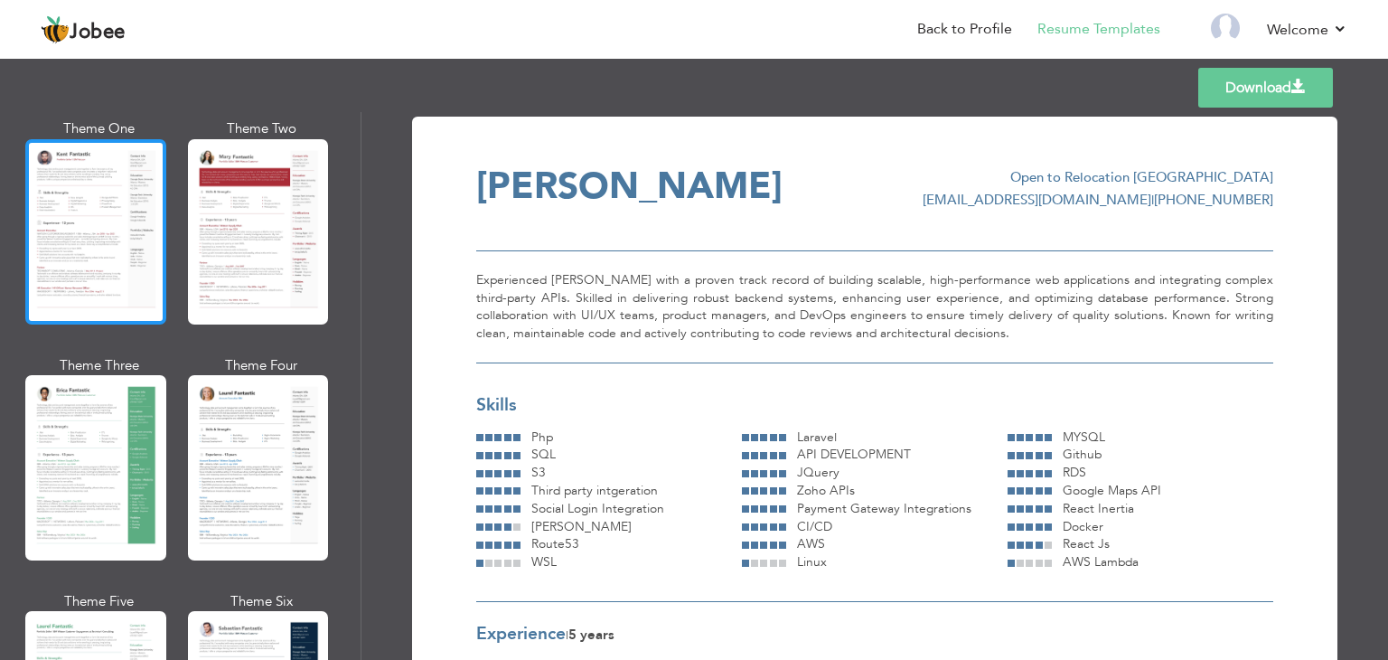
click at [99, 250] on div at bounding box center [95, 231] width 141 height 185
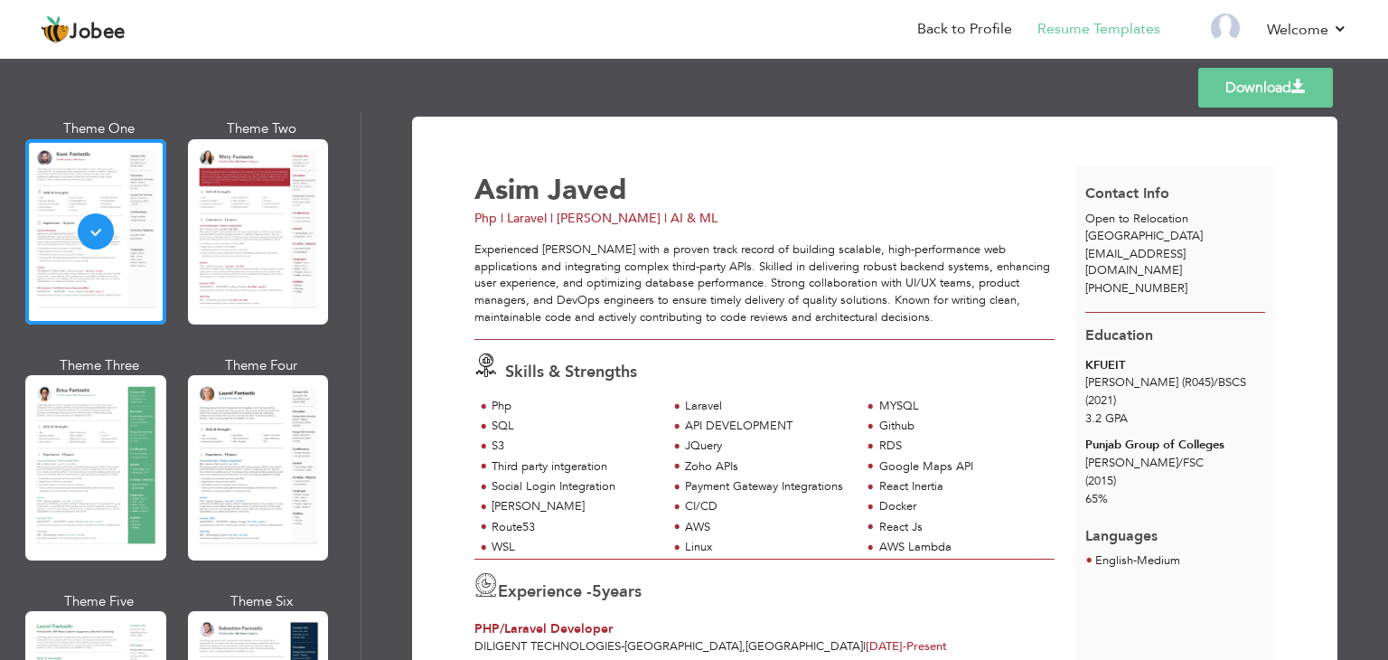
click at [1287, 84] on link "Download" at bounding box center [1265, 88] width 135 height 40
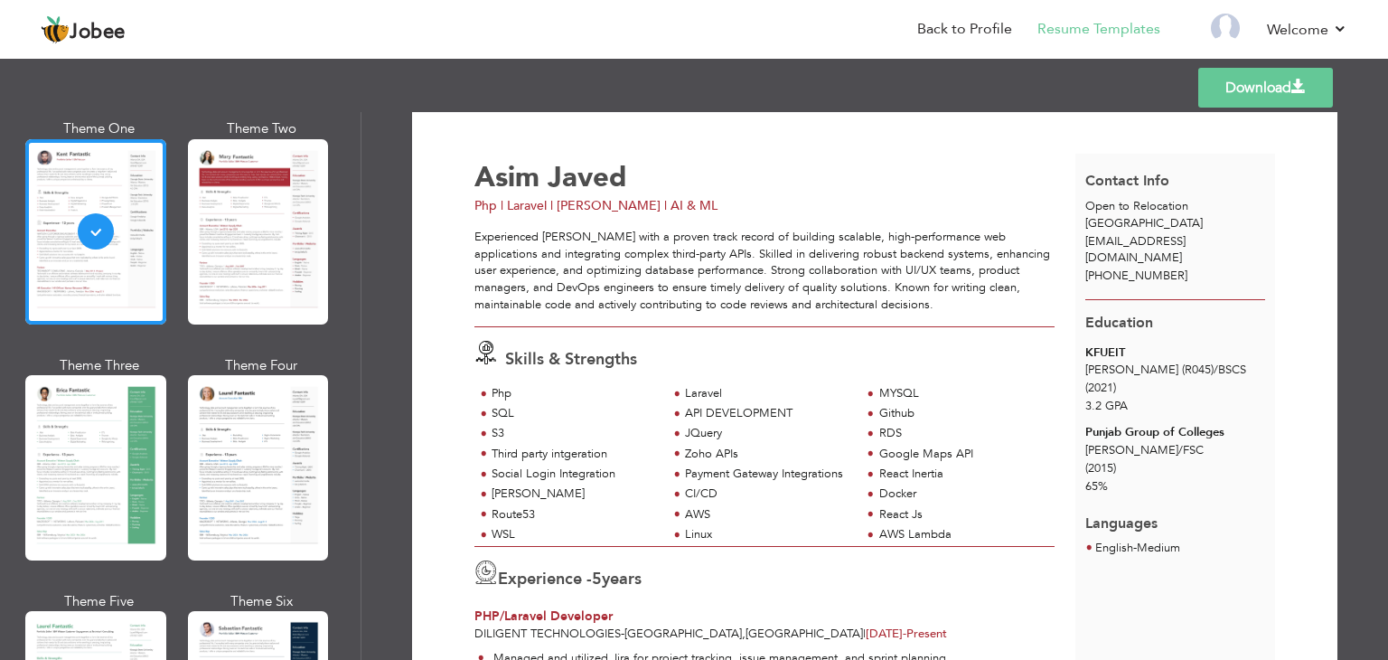
click at [1257, 98] on link "Download" at bounding box center [1265, 88] width 135 height 40
